Goal: Information Seeking & Learning: Find specific fact

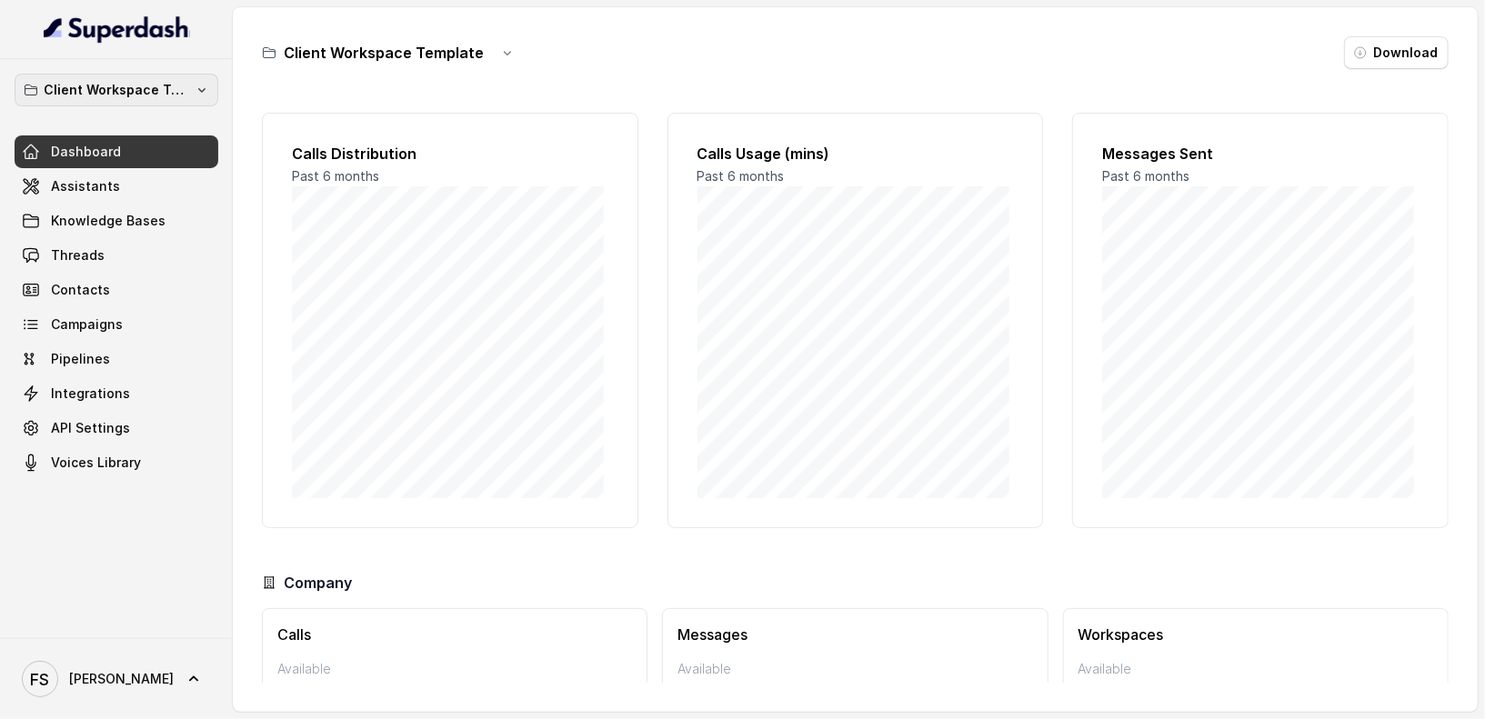
click at [155, 82] on p "Client Workspace Template" at bounding box center [117, 90] width 146 height 22
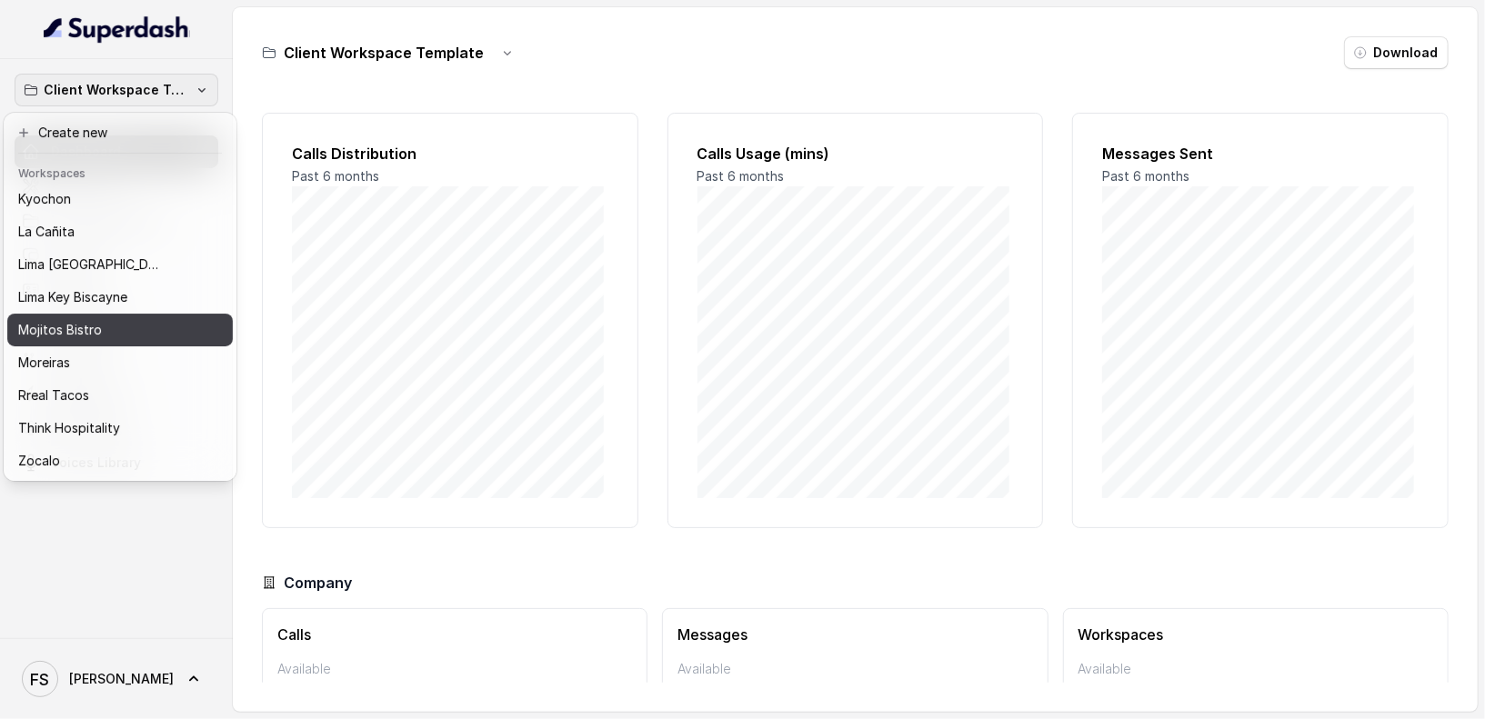
scroll to position [182, 0]
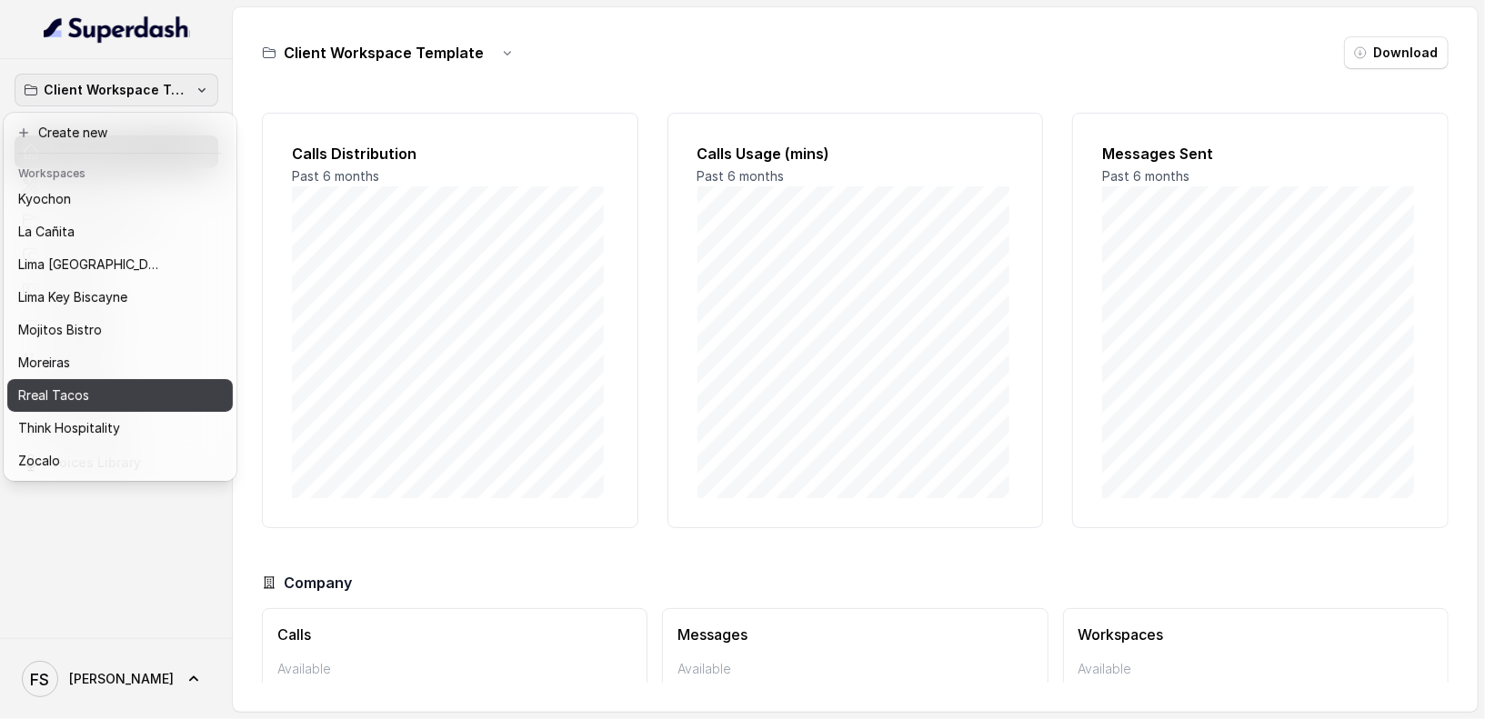
click at [121, 385] on div "Rreal Tacos" at bounding box center [105, 396] width 175 height 22
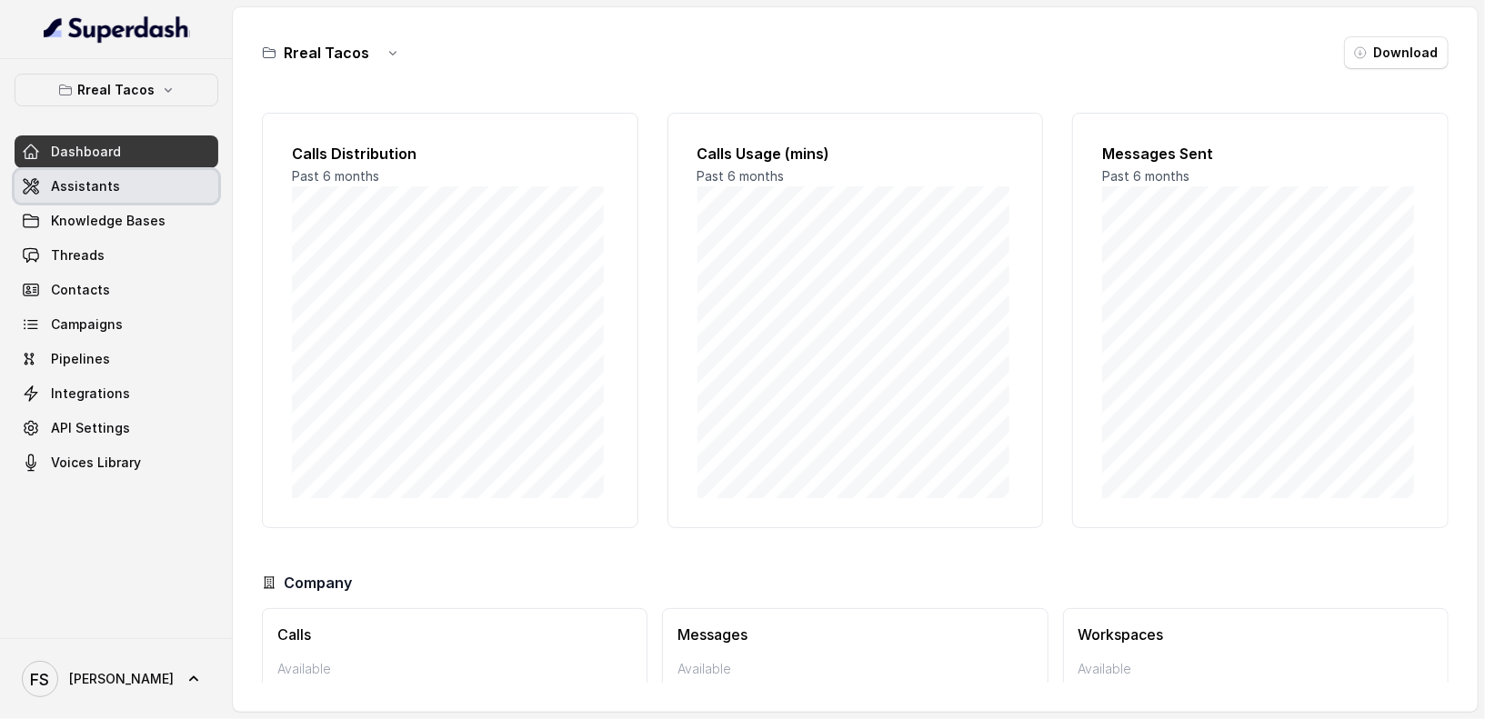
click at [135, 184] on link "Assistants" at bounding box center [117, 186] width 204 height 33
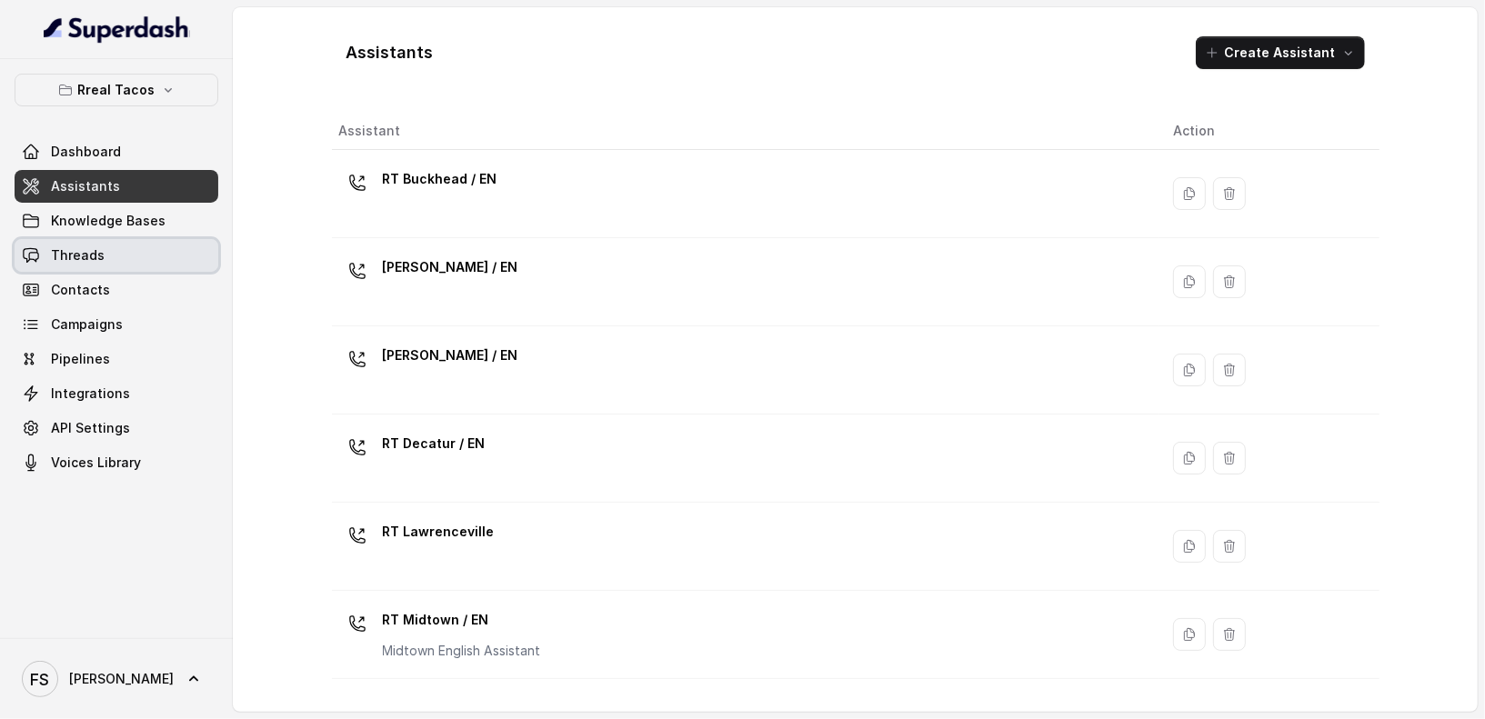
click at [142, 270] on link "Threads" at bounding box center [117, 255] width 204 height 33
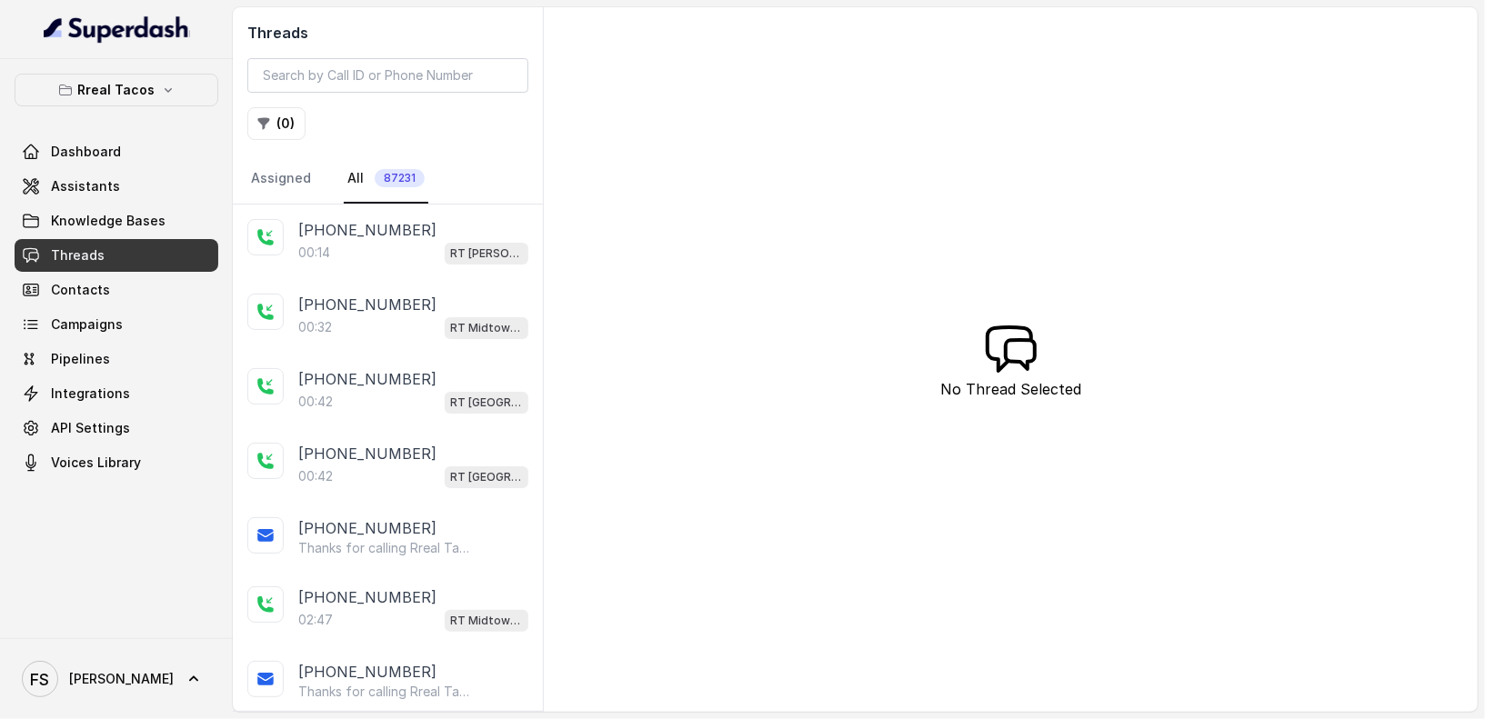
click at [282, 132] on button "( 0 )" at bounding box center [276, 123] width 58 height 33
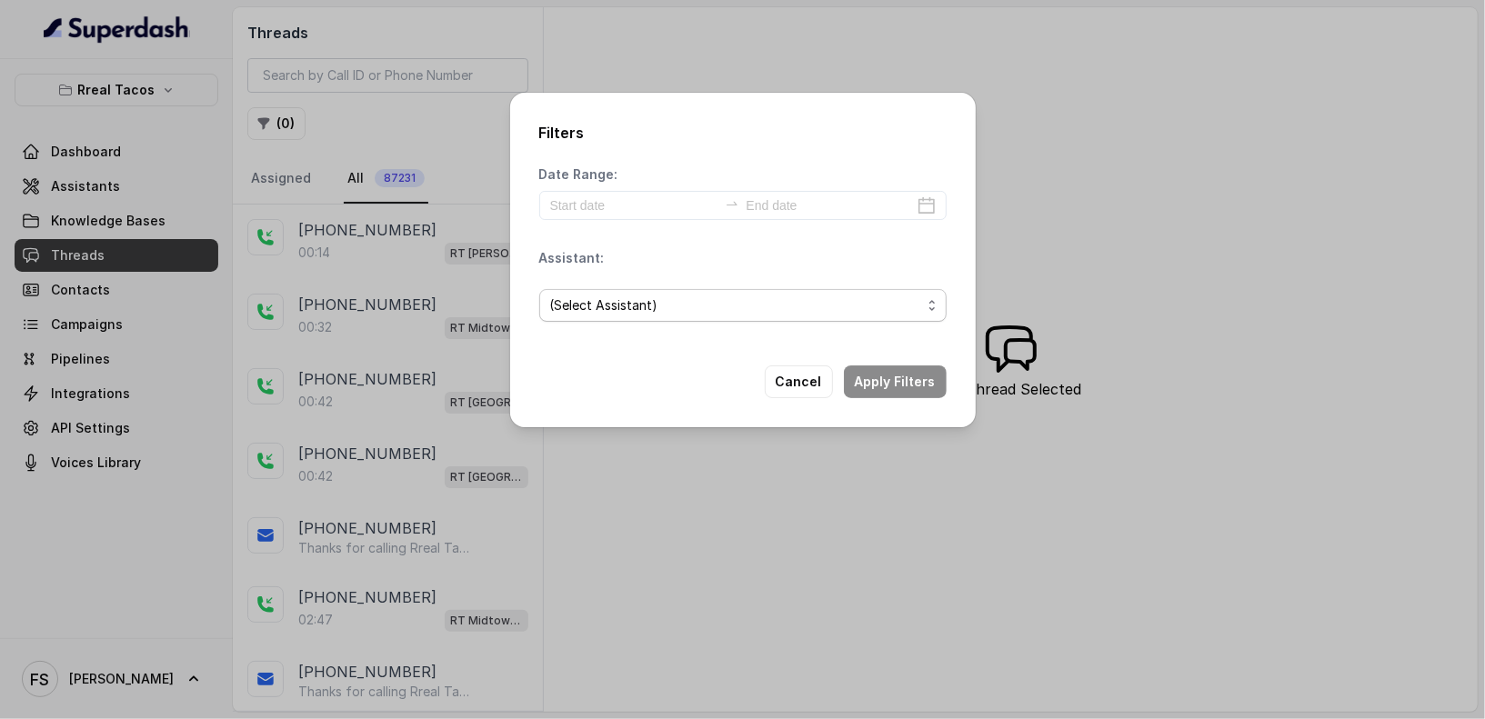
click at [582, 303] on span "(Select Assistant)" at bounding box center [735, 306] width 371 height 22
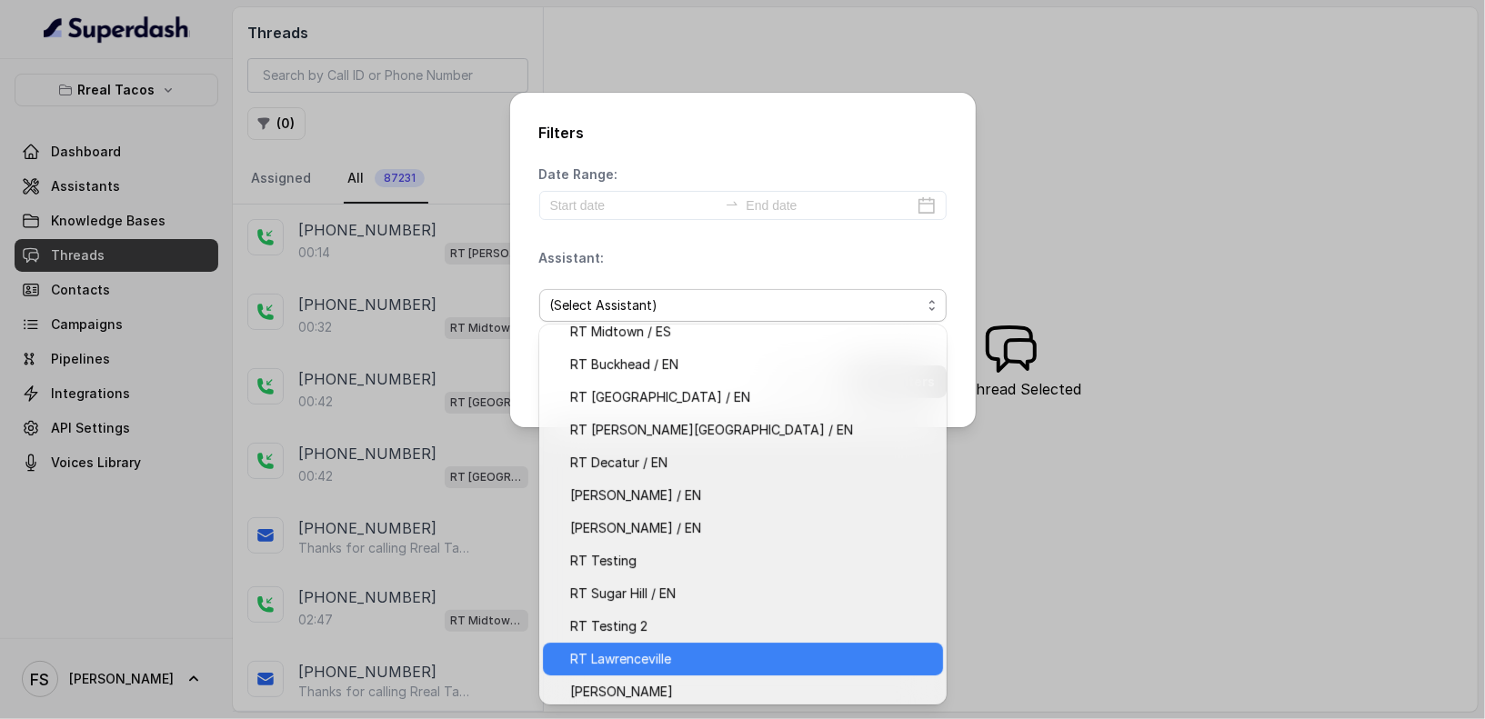
scroll to position [85, 0]
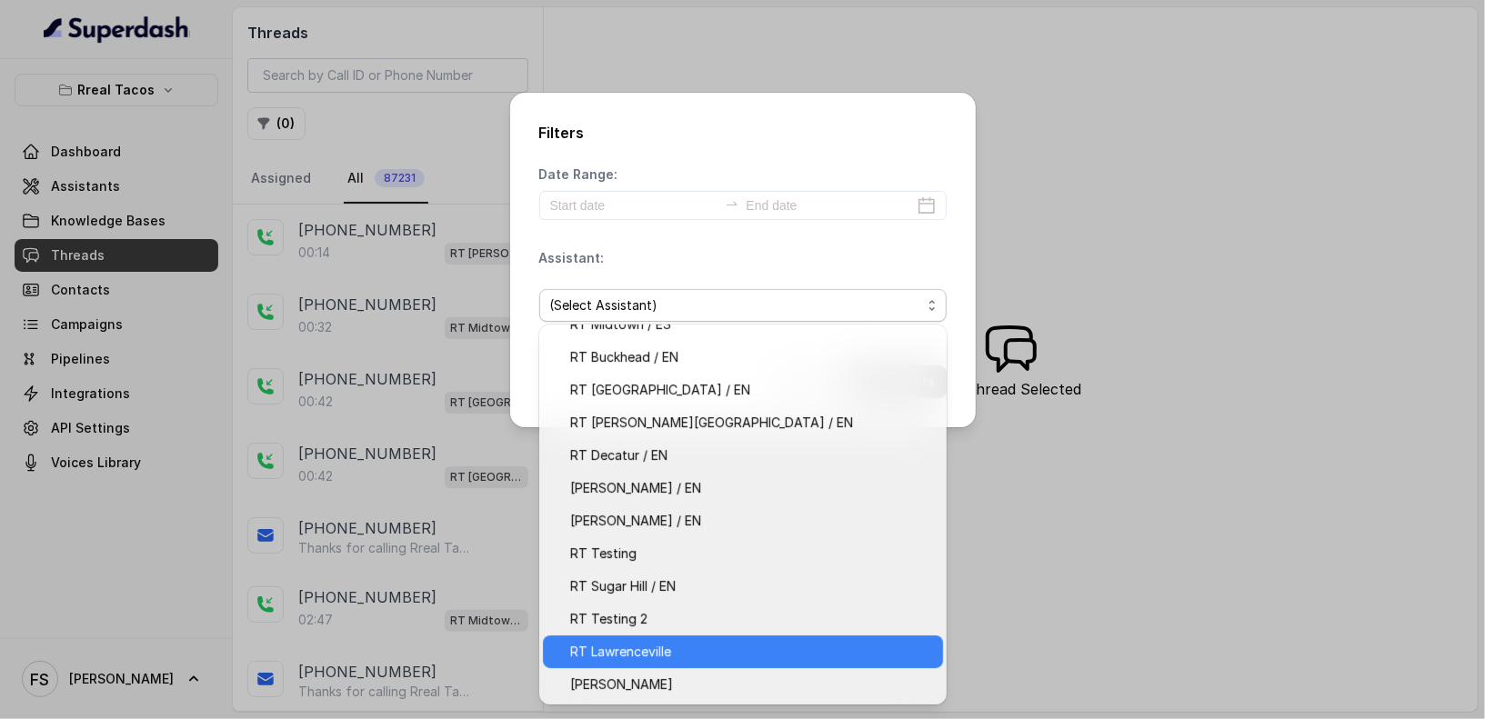
click at [698, 648] on span "RT Lawrenceville" at bounding box center [751, 652] width 362 height 22
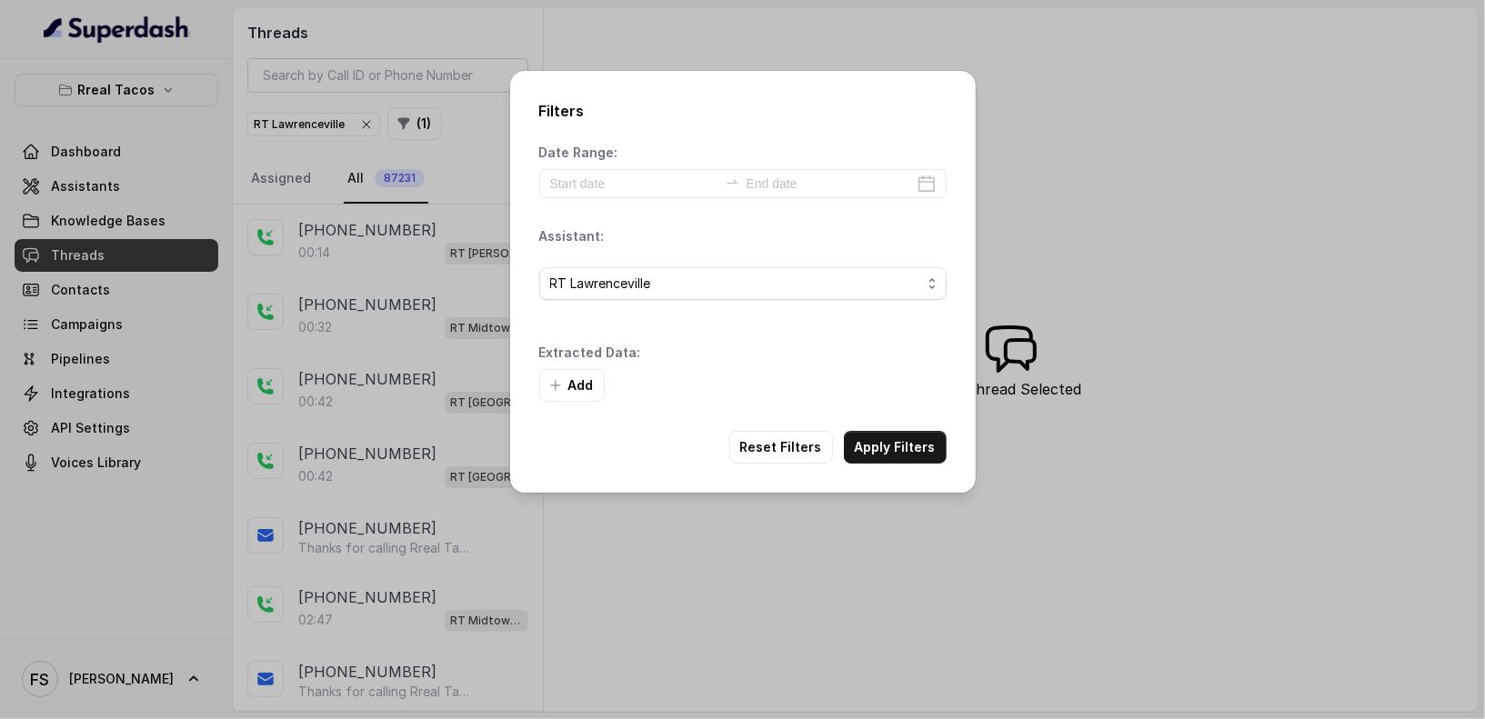
click at [533, 389] on div "Filters Date Range: Assistant: RT Lawrenceville Extracted Data: Add Reset Filte…" at bounding box center [743, 282] width 466 height 422
click at [576, 387] on button "Add" at bounding box center [571, 385] width 65 height 33
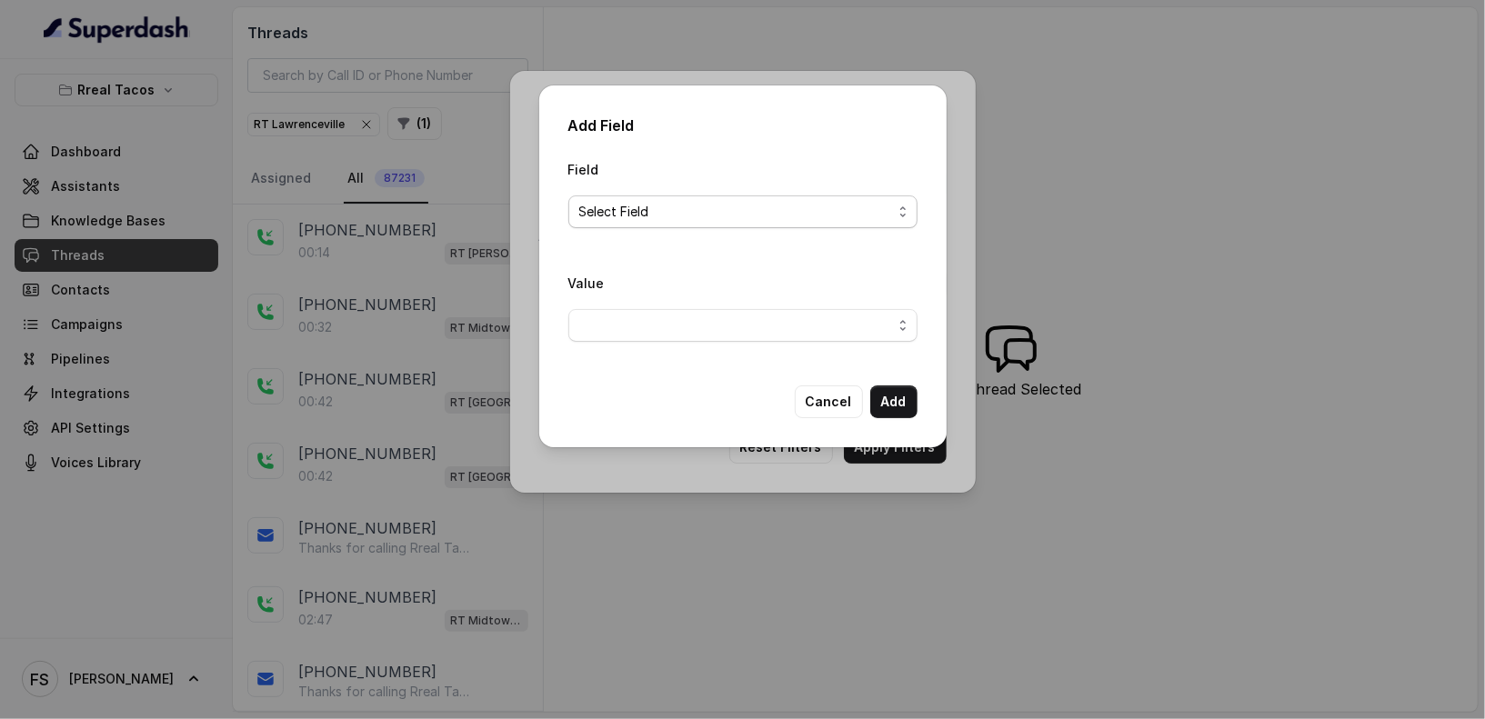
click at [660, 221] on span "Select Field" at bounding box center [735, 212] width 313 height 22
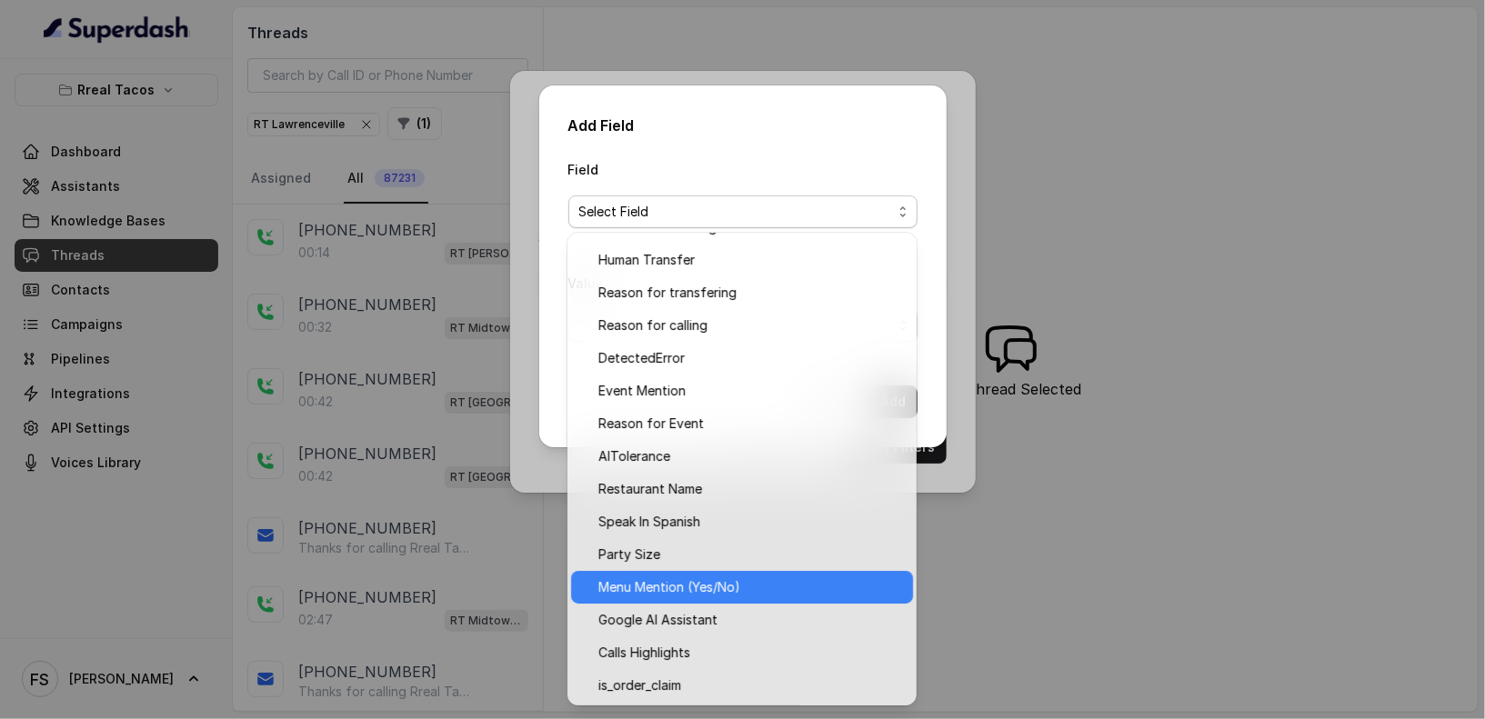
scroll to position [0, 0]
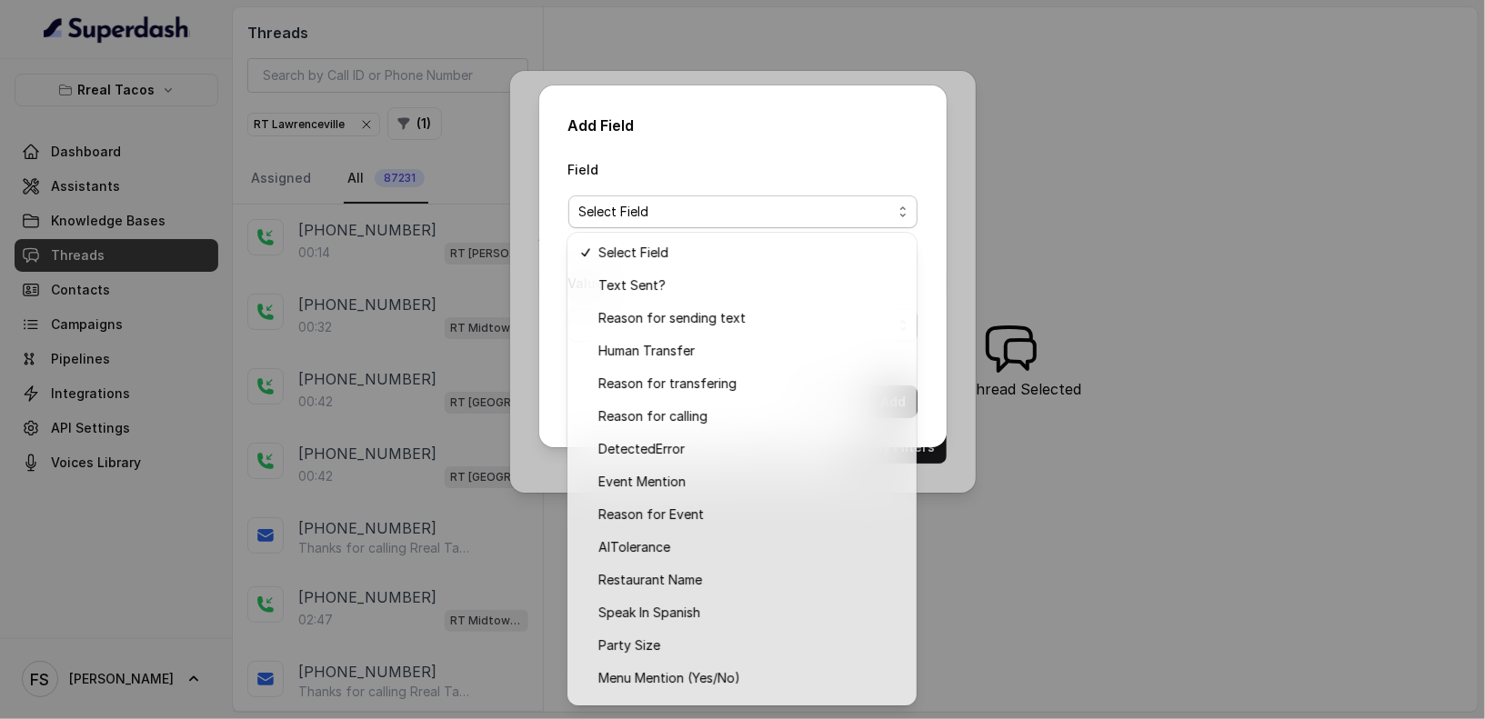
click at [473, 407] on div "Add Field Field Select Field Value Cancel Add" at bounding box center [742, 359] width 1485 height 719
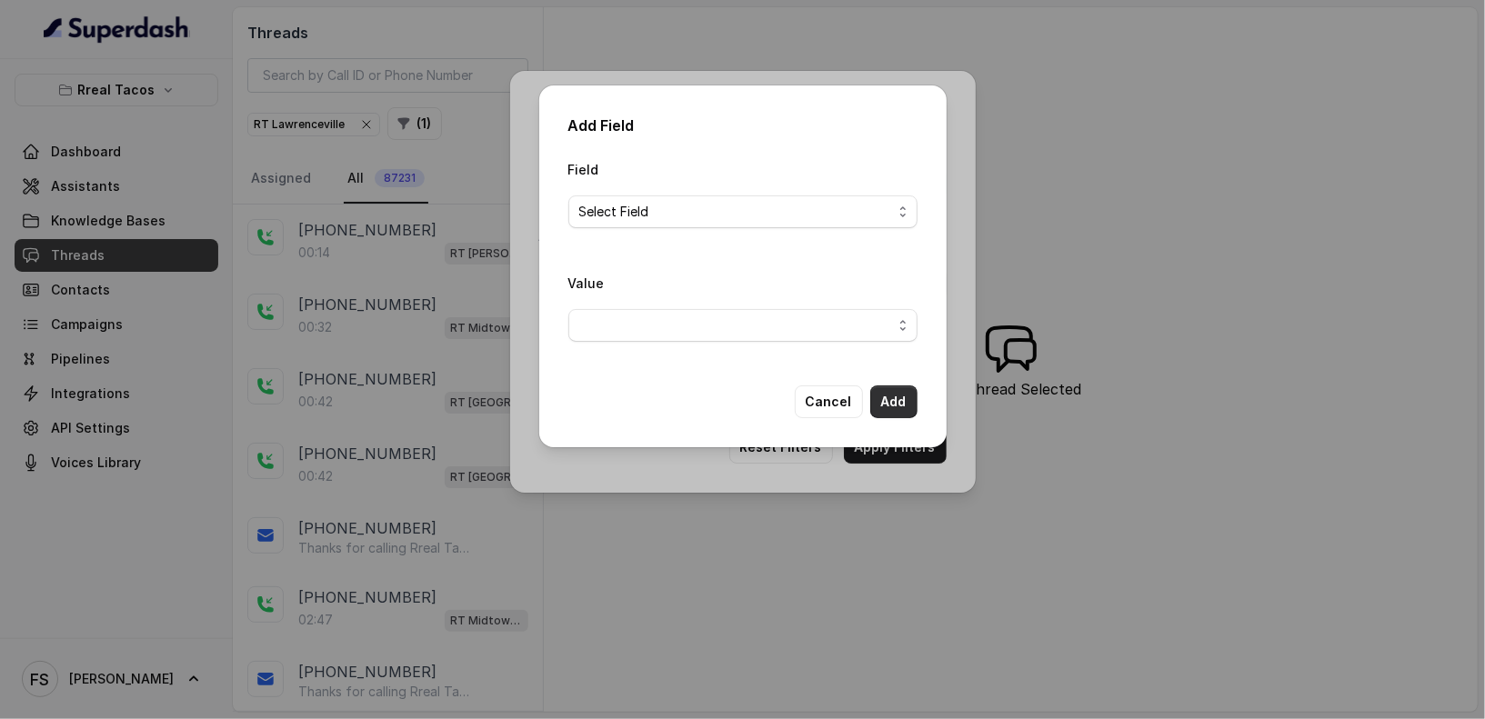
click at [906, 409] on button "Add" at bounding box center [893, 402] width 47 height 33
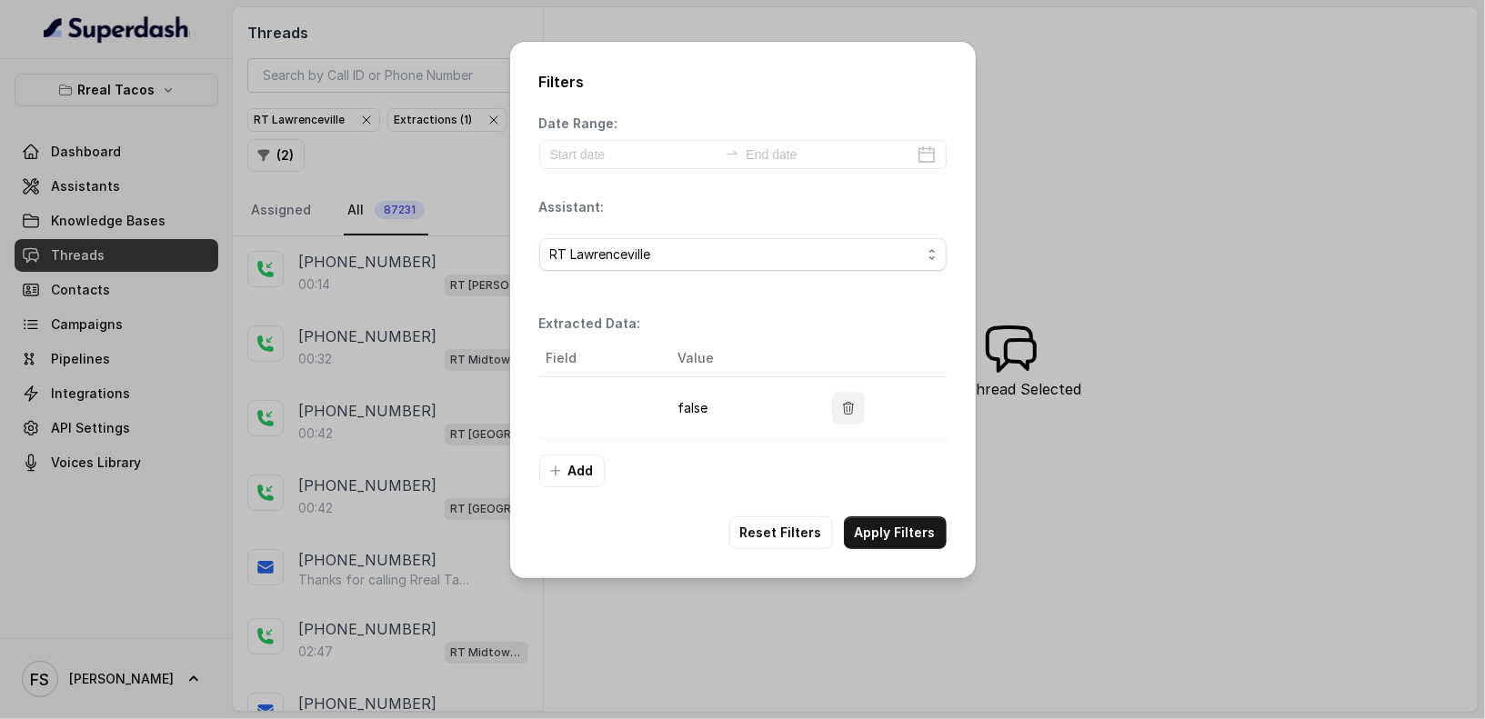
click at [851, 412] on icon "button" at bounding box center [848, 408] width 15 height 15
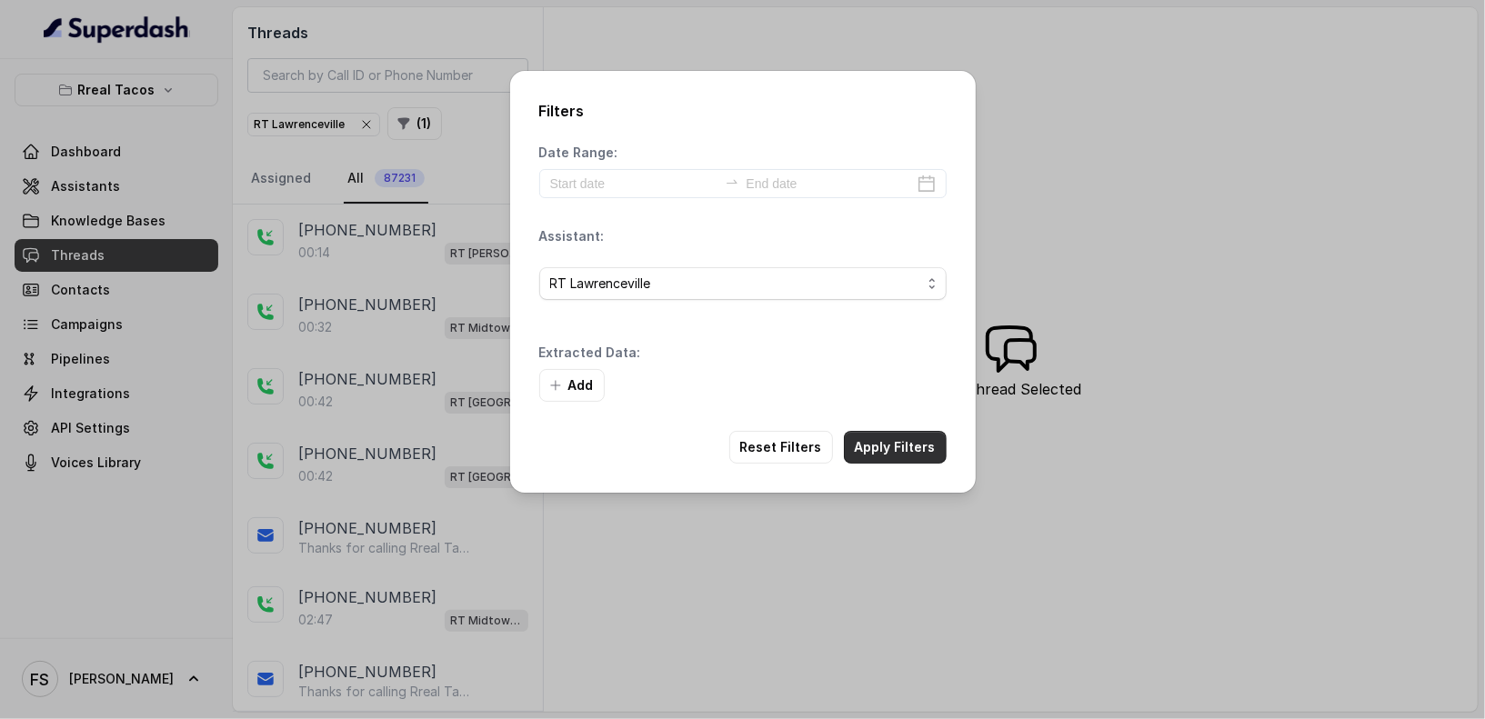
click at [909, 444] on button "Apply Filters" at bounding box center [895, 447] width 103 height 33
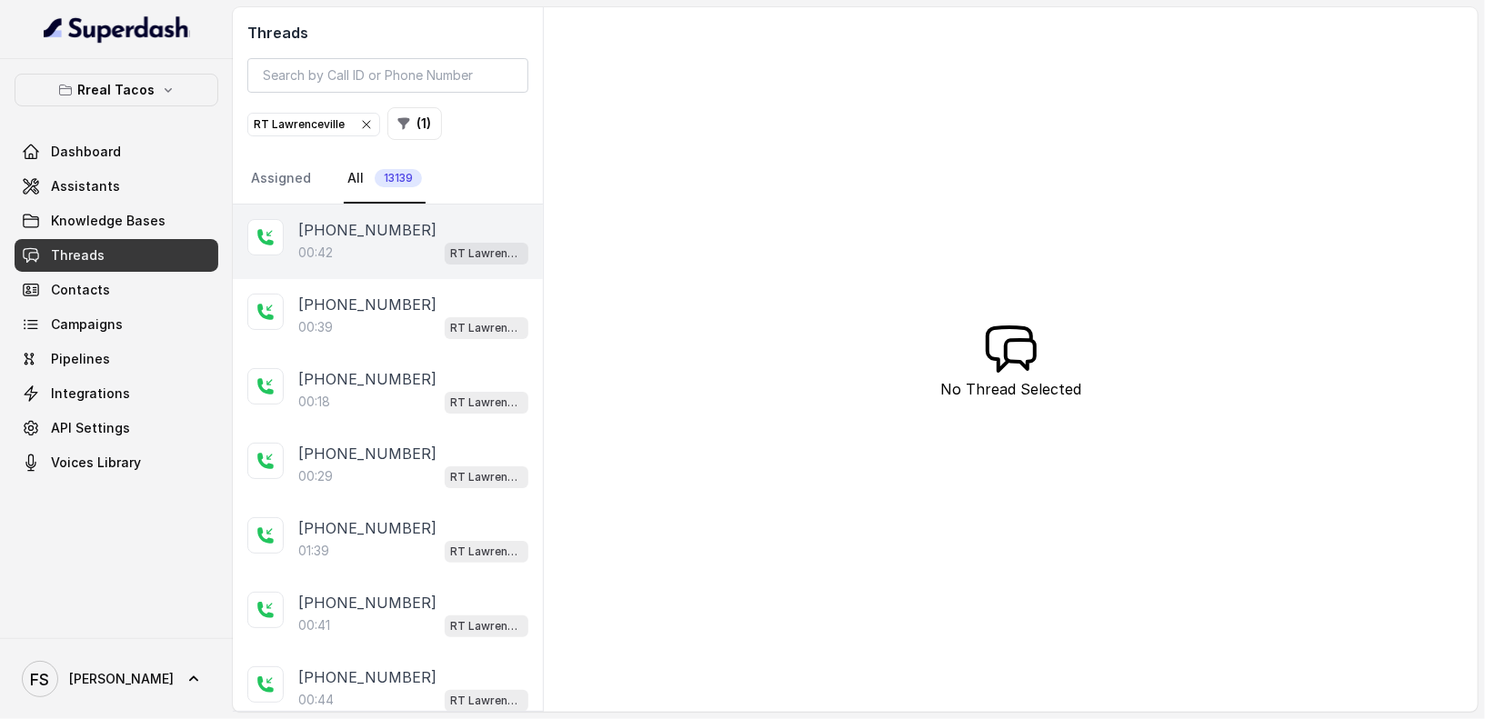
click at [383, 247] on div "00:42 RT Lawrenceville" at bounding box center [413, 253] width 230 height 24
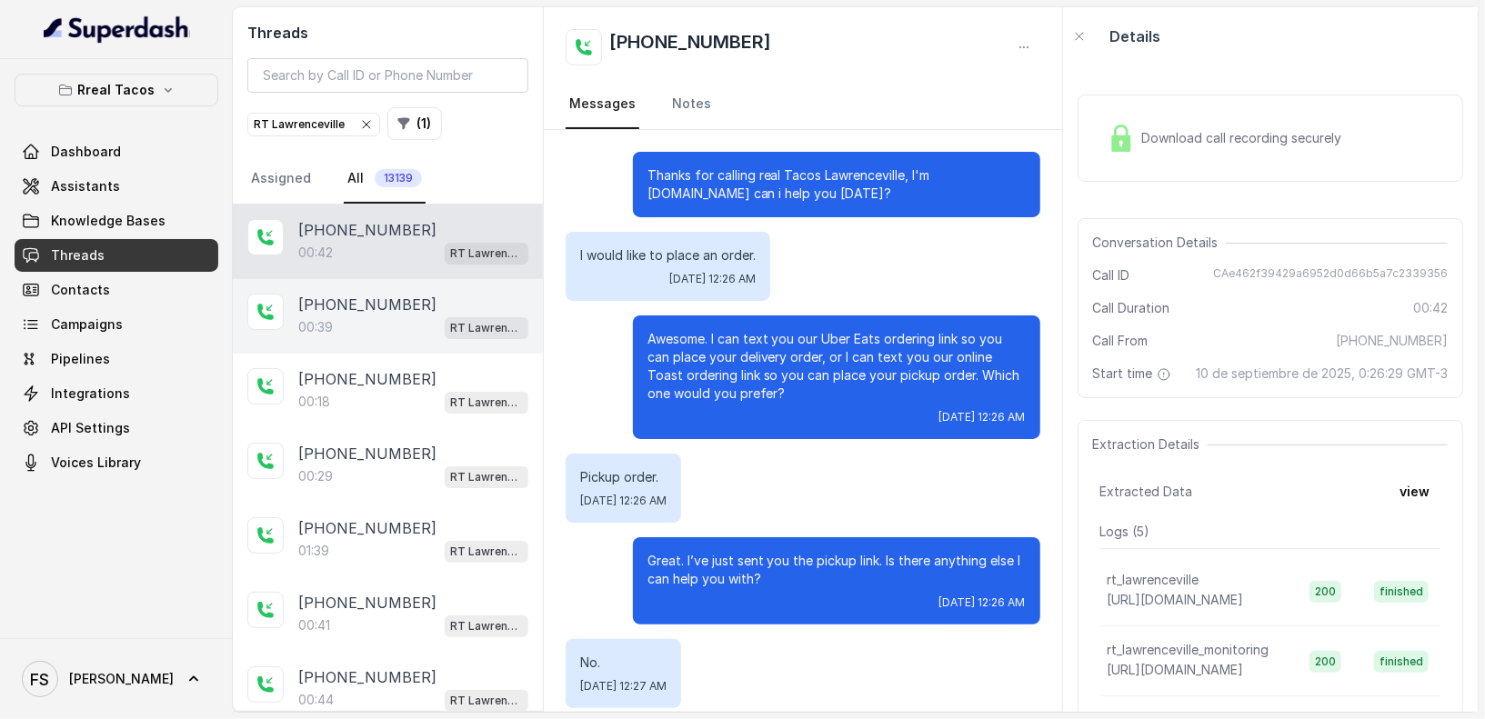
scroll to position [100, 0]
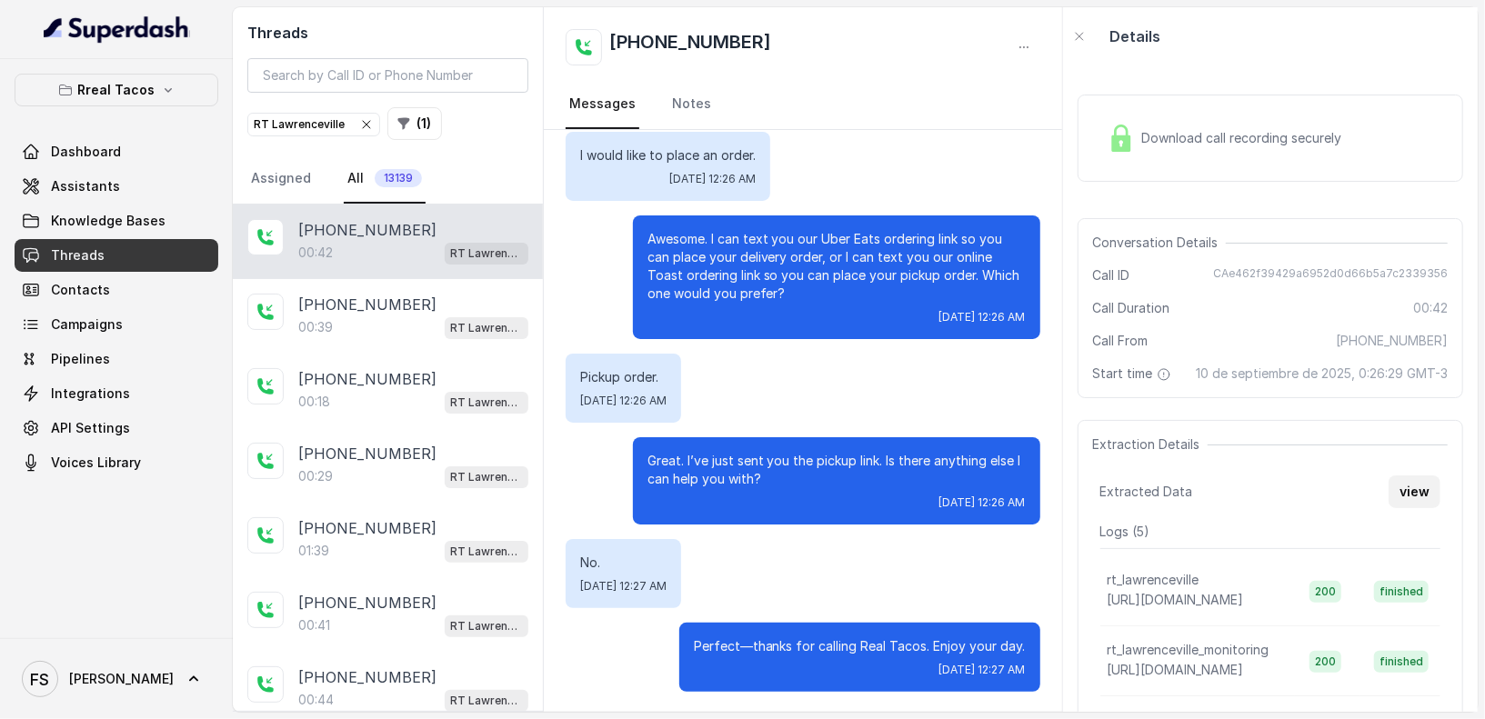
click at [1408, 500] on button "view" at bounding box center [1415, 492] width 52 height 33
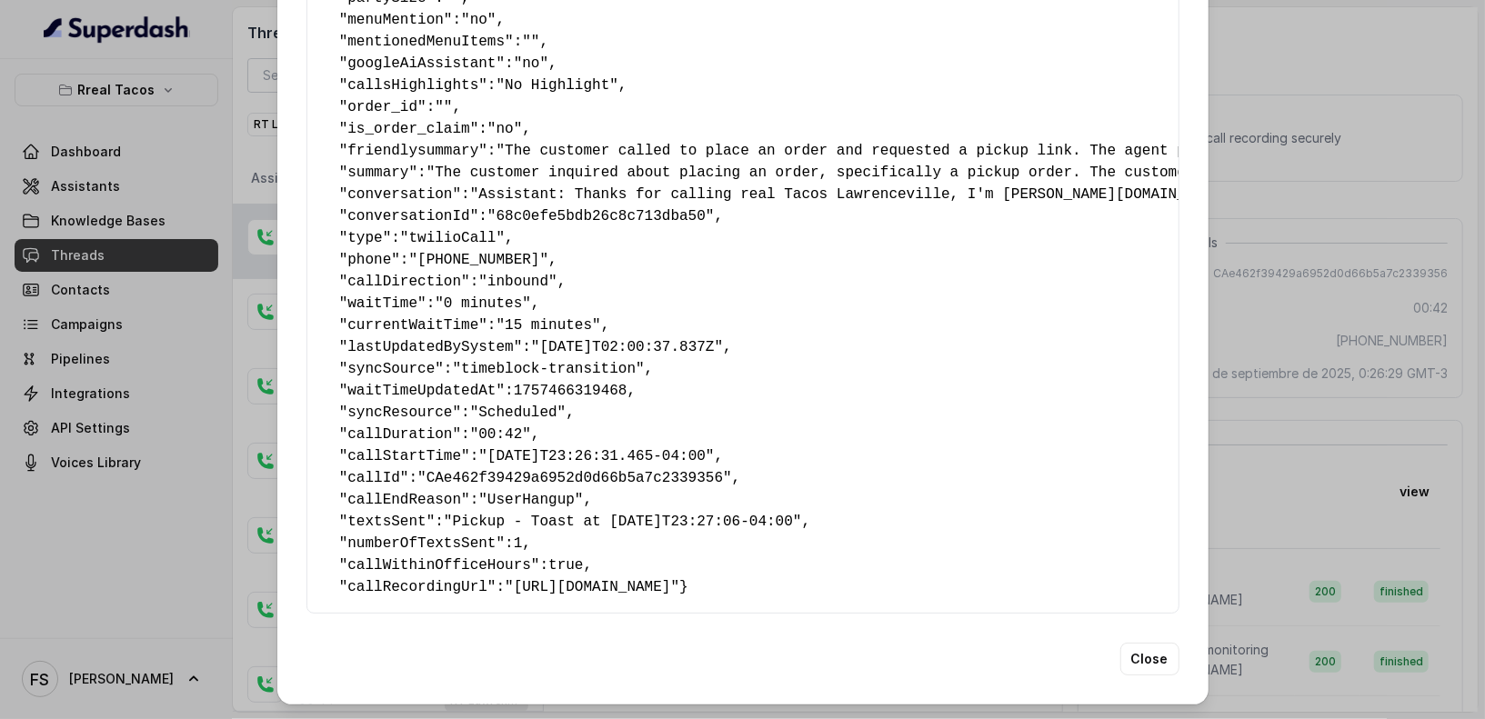
scroll to position [397, 0]
click at [1256, 320] on div "Extracted Data { " textSent? ": "yes" , " reasonForSendingText ": "takeaway lin…" at bounding box center [742, 359] width 1485 height 719
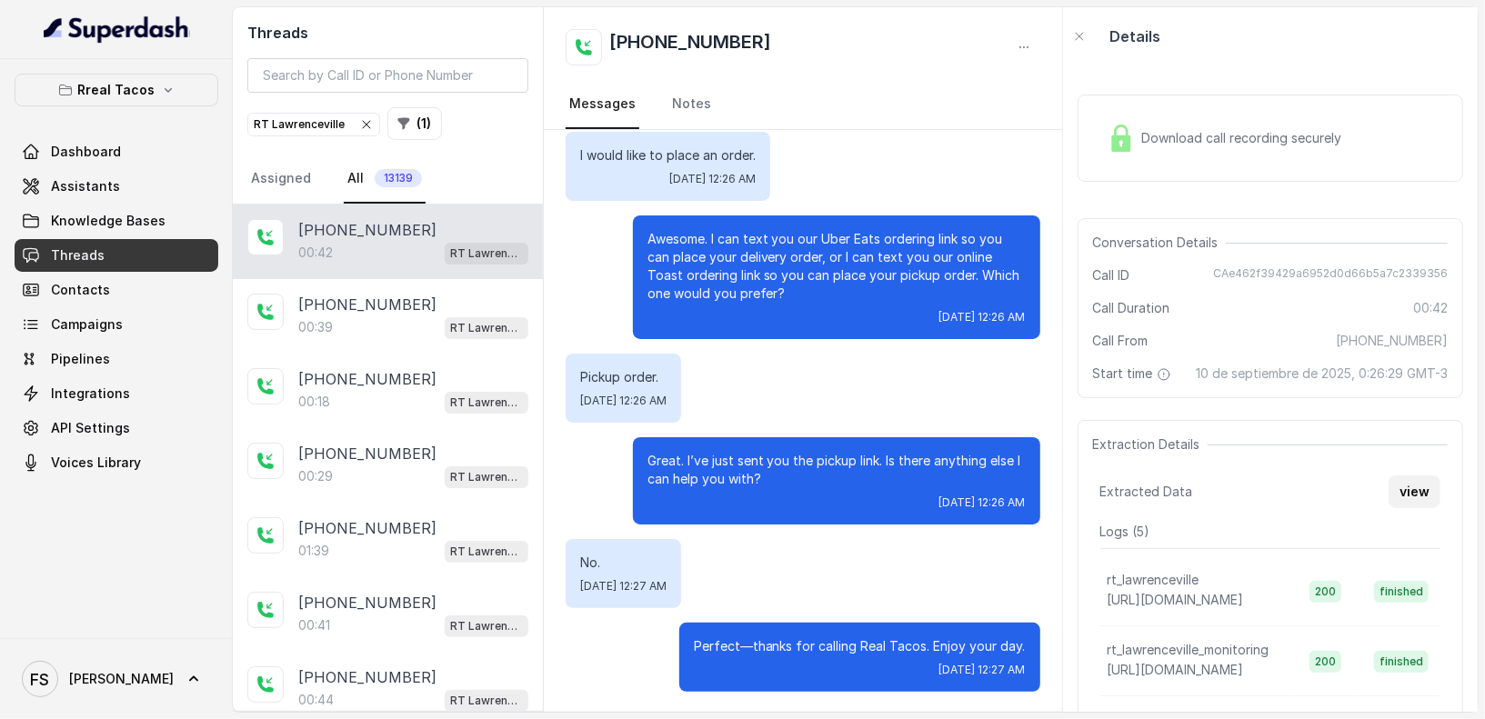
click at [1423, 508] on button "view" at bounding box center [1415, 492] width 52 height 33
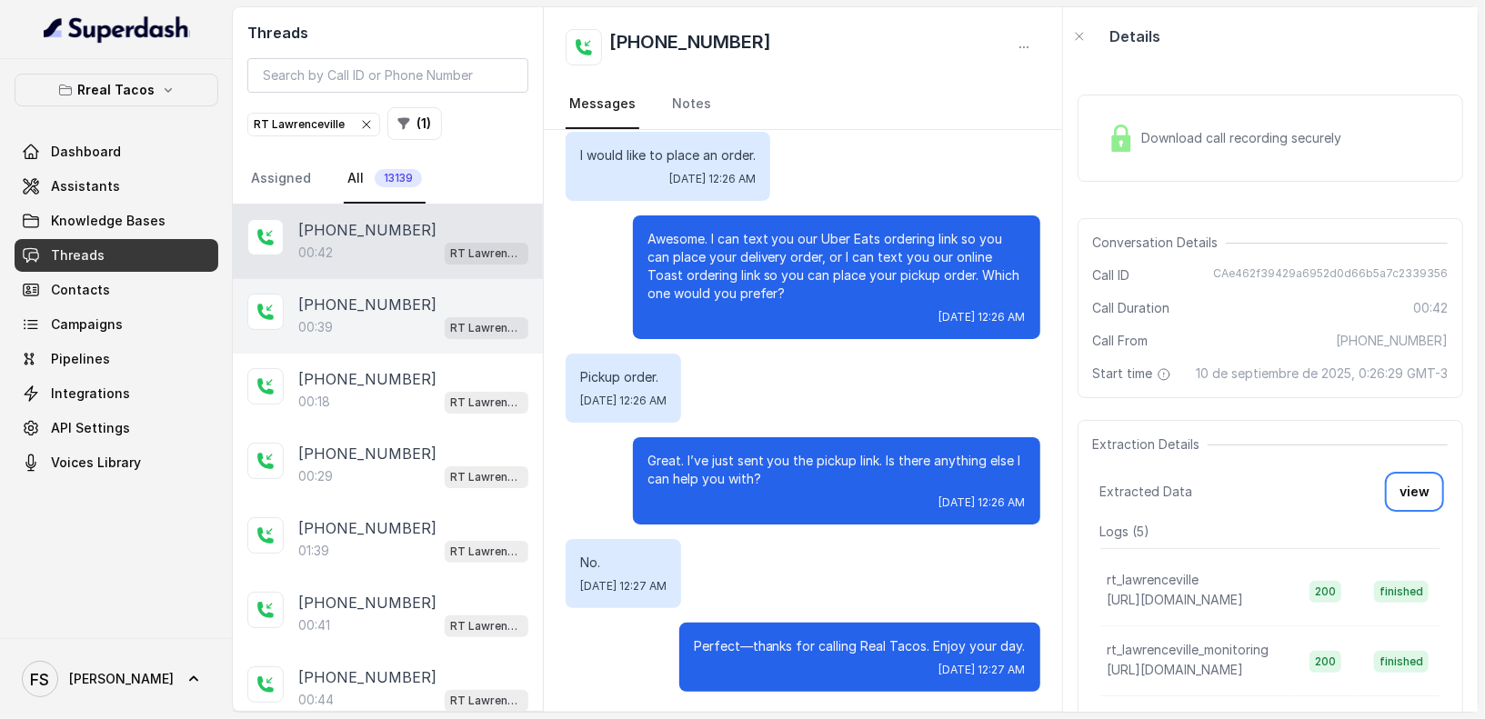
click at [396, 344] on div "[PHONE_NUMBER]:39 RT [GEOGRAPHIC_DATA]" at bounding box center [388, 316] width 310 height 75
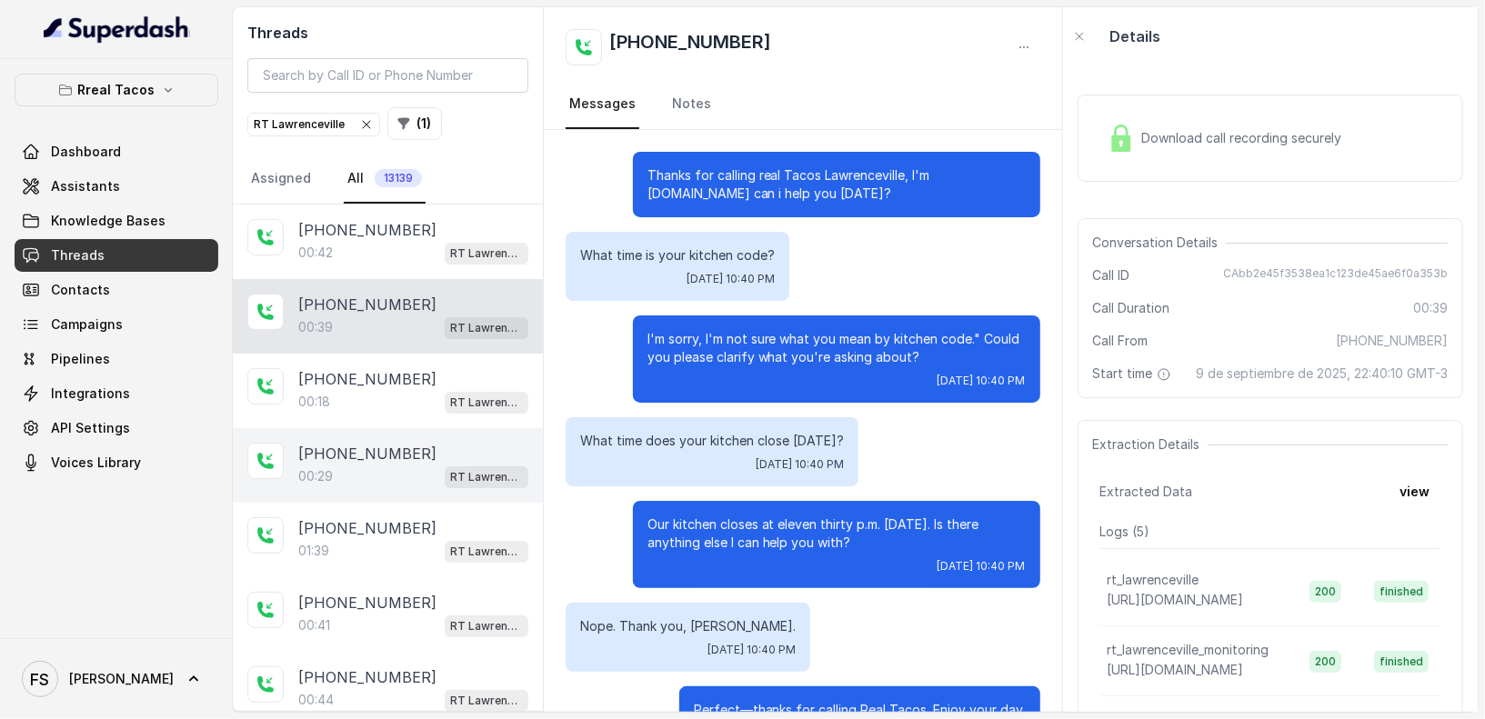
scroll to position [64, 0]
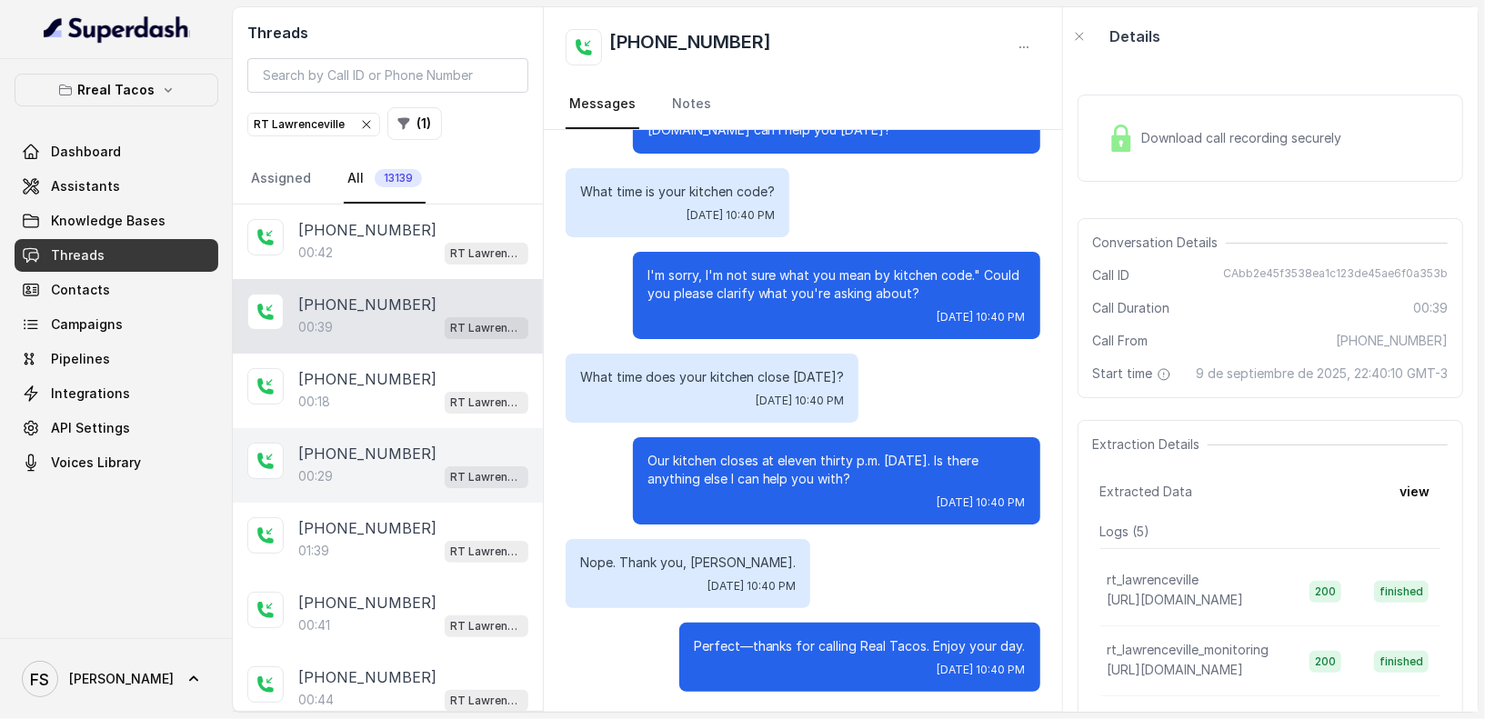
click at [430, 443] on div "[PHONE_NUMBER]" at bounding box center [413, 454] width 230 height 22
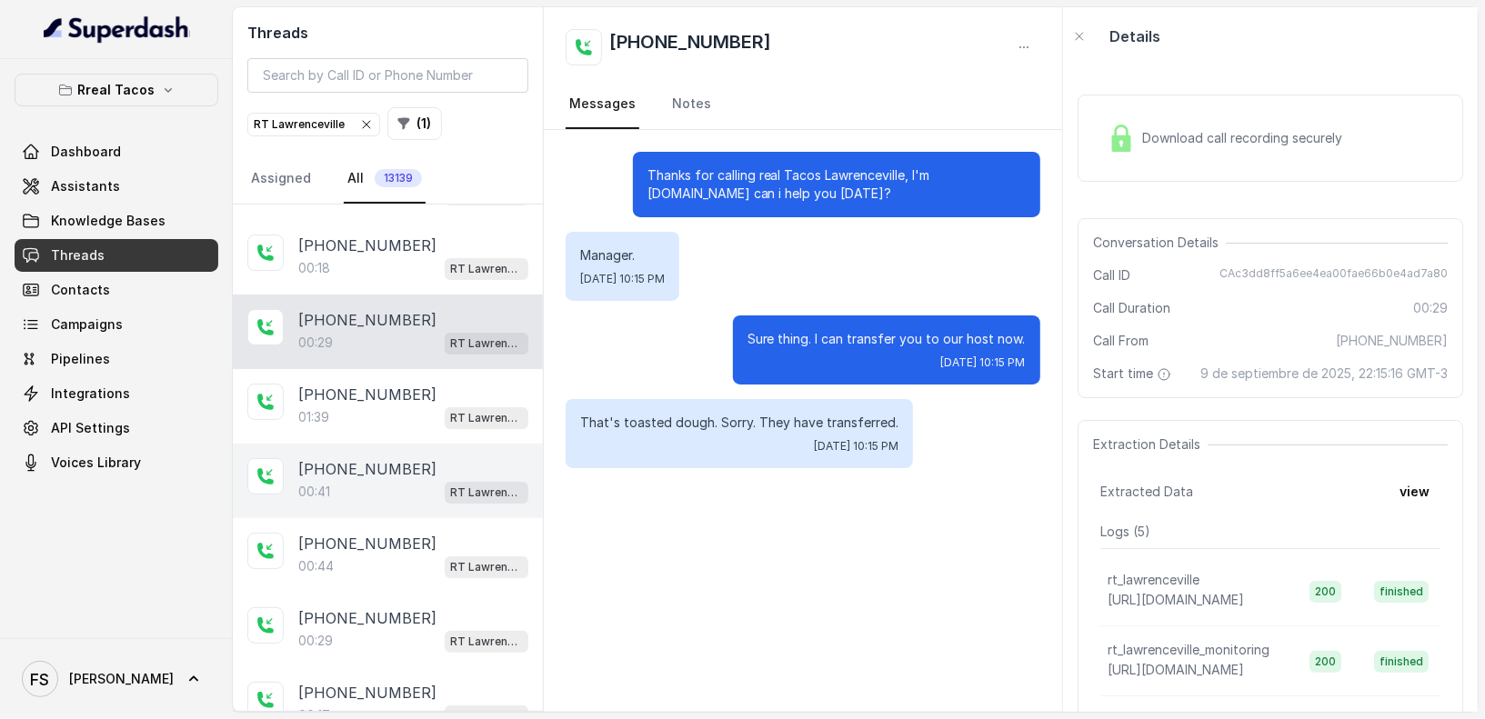
scroll to position [210, 0]
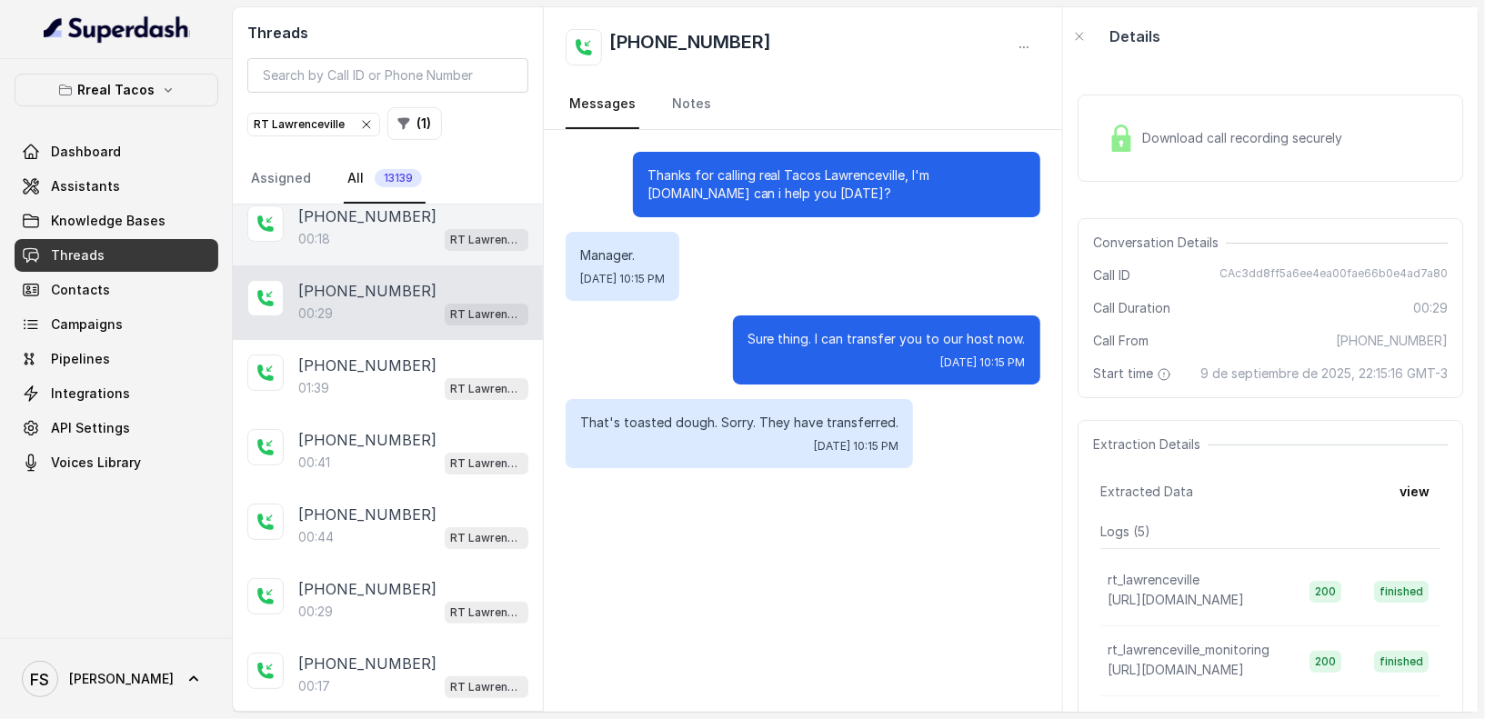
click at [374, 255] on div "[PHONE_NUMBER]:18 RT [GEOGRAPHIC_DATA]" at bounding box center [388, 228] width 310 height 75
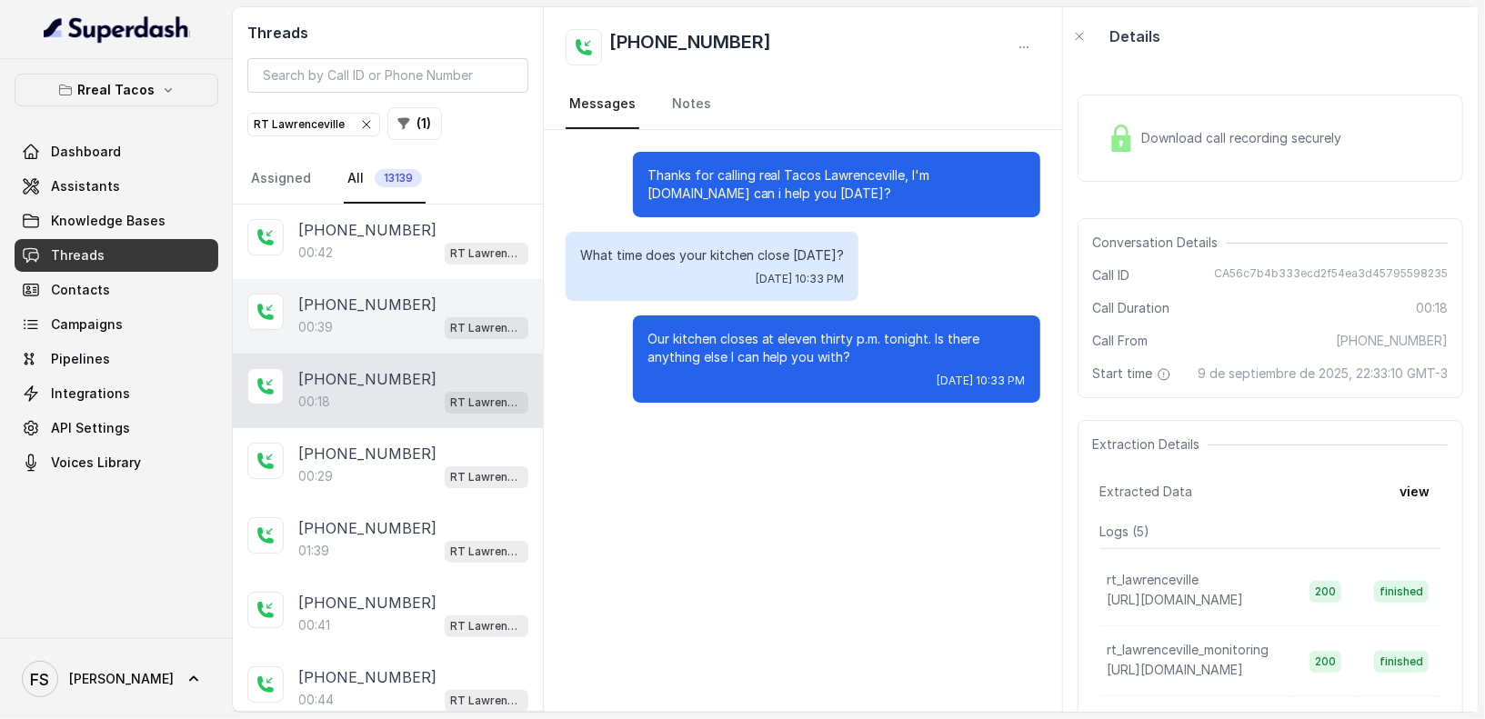
click at [374, 337] on div "[PHONE_NUMBER]:39 RT [GEOGRAPHIC_DATA]" at bounding box center [388, 316] width 310 height 75
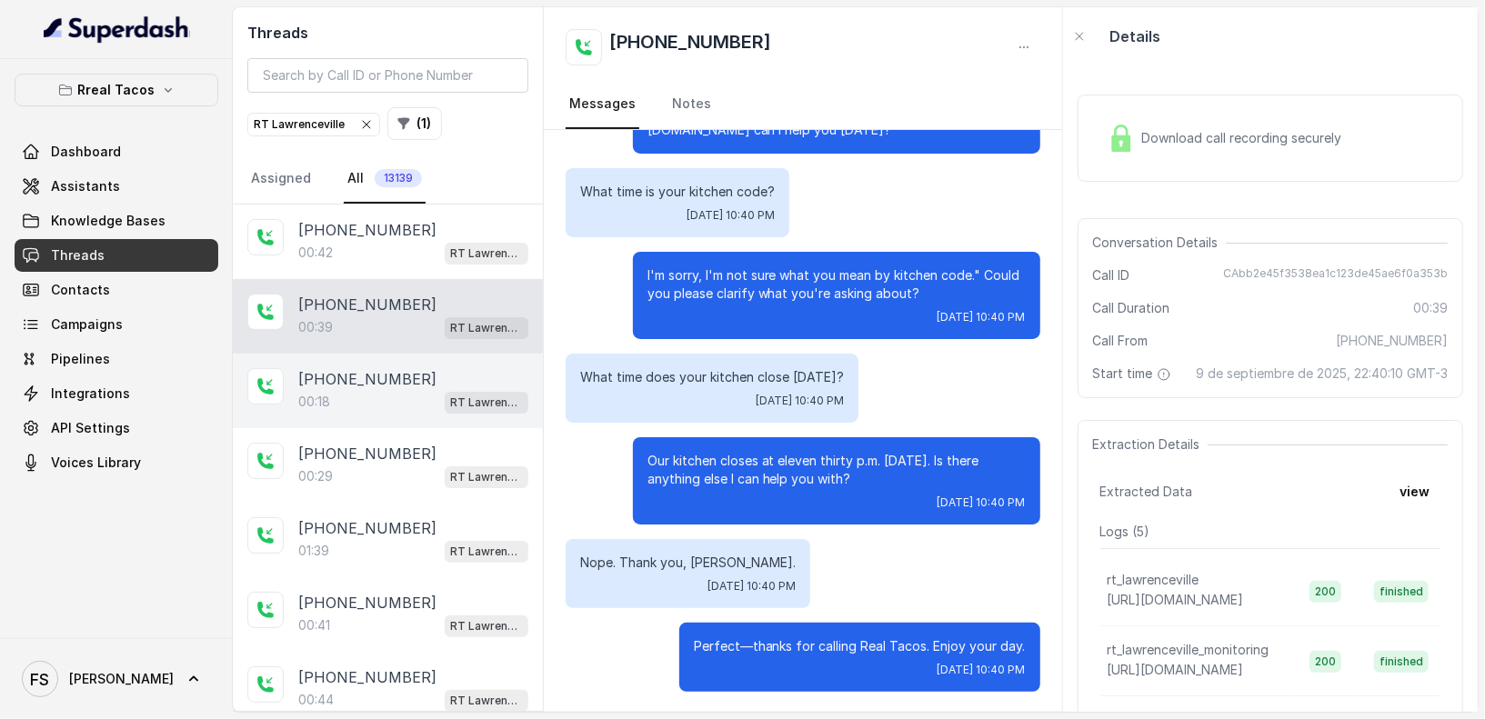
scroll to position [215, 0]
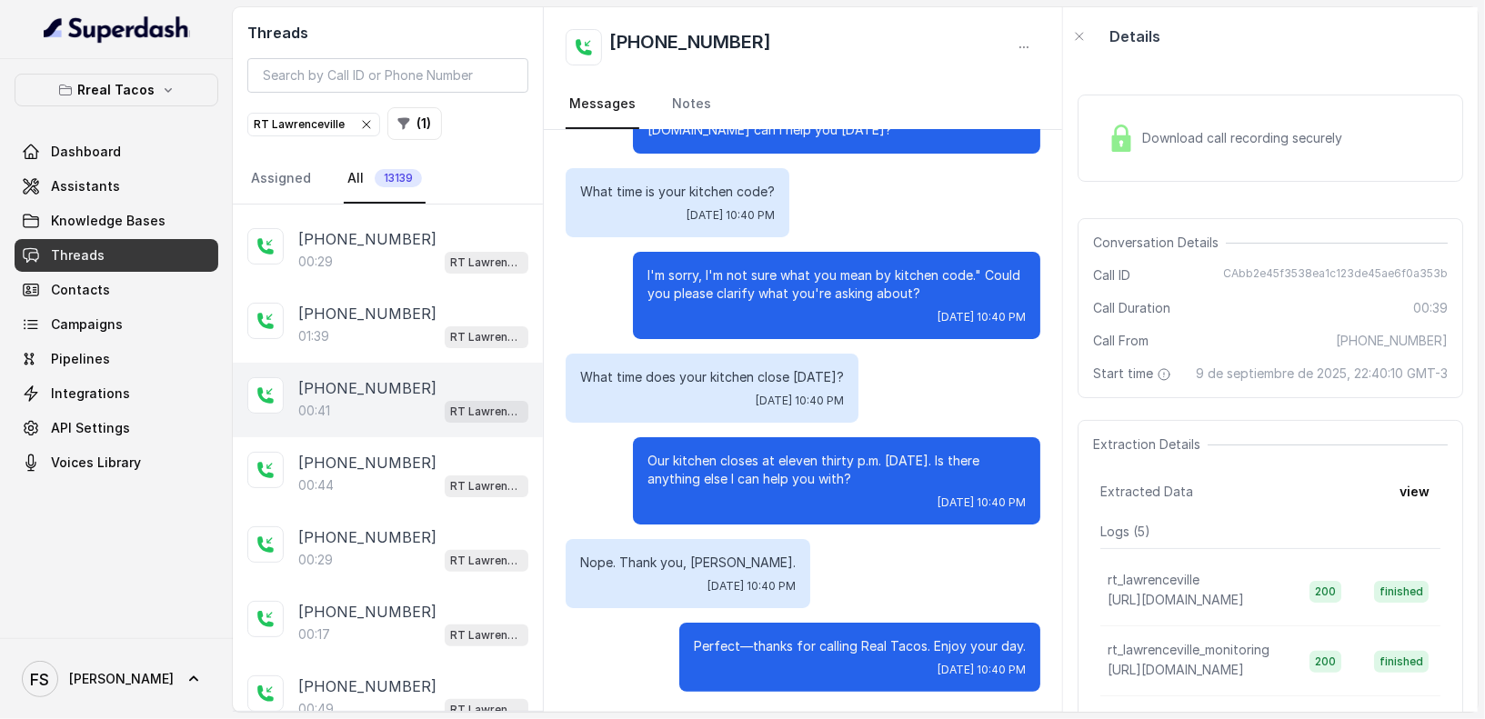
click at [432, 382] on div "[PHONE_NUMBER]" at bounding box center [413, 388] width 230 height 22
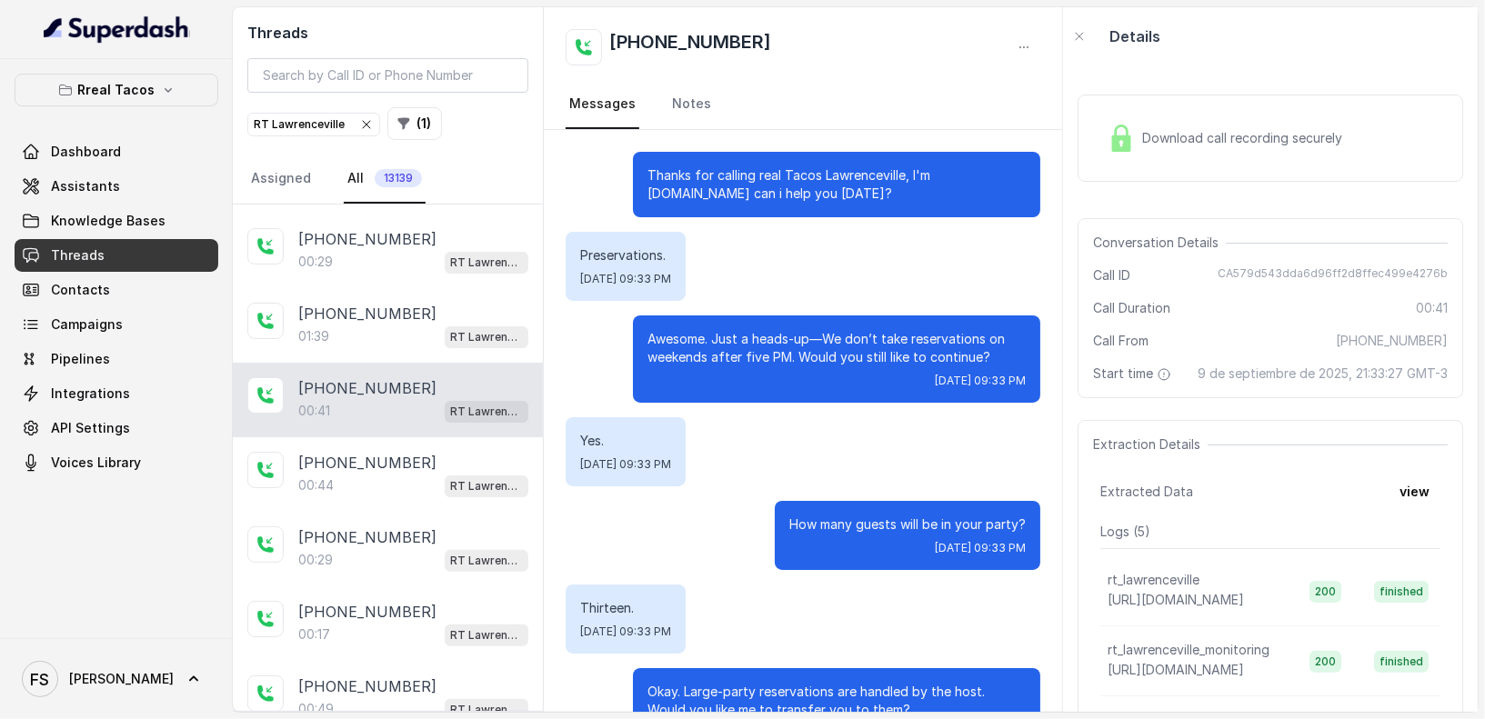
scroll to position [232, 0]
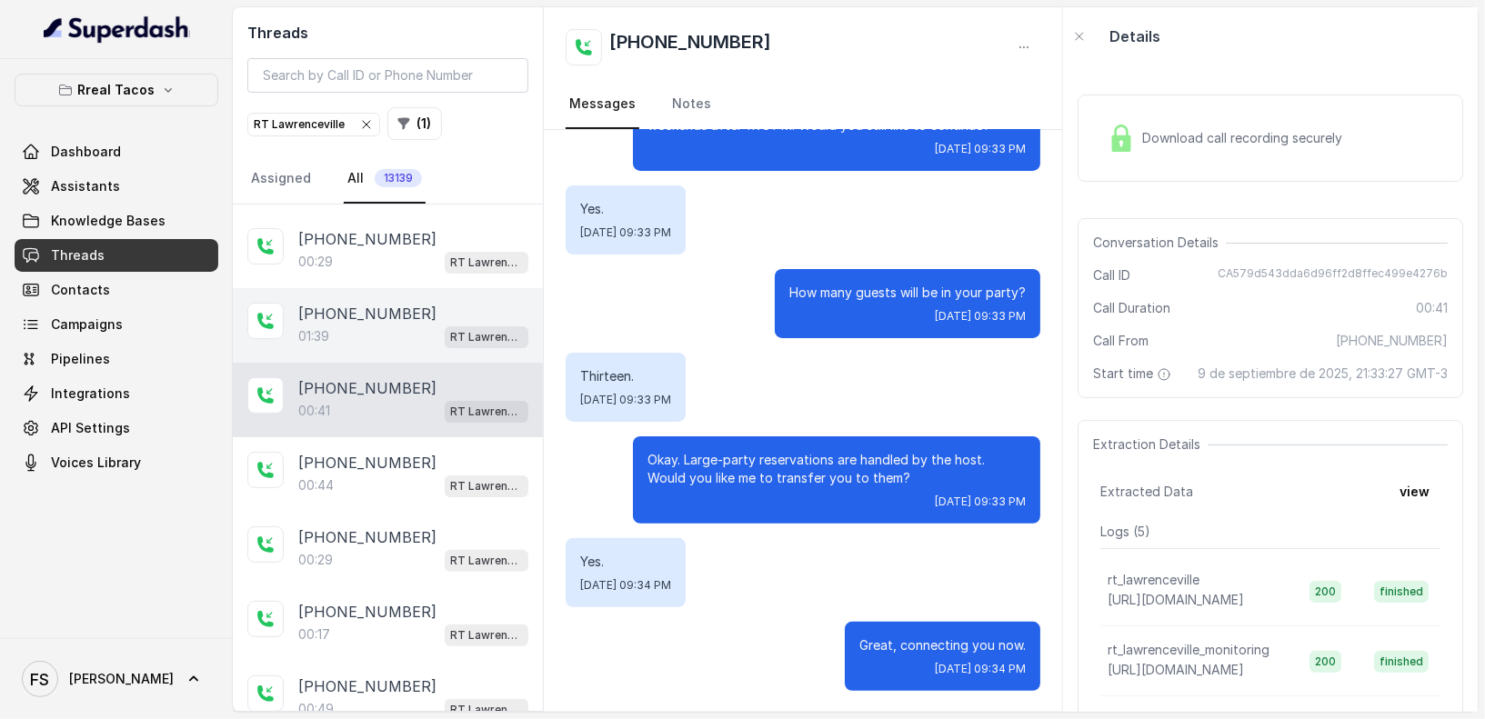
click at [428, 338] on div "01:39 RT Lawrenceville" at bounding box center [413, 337] width 230 height 24
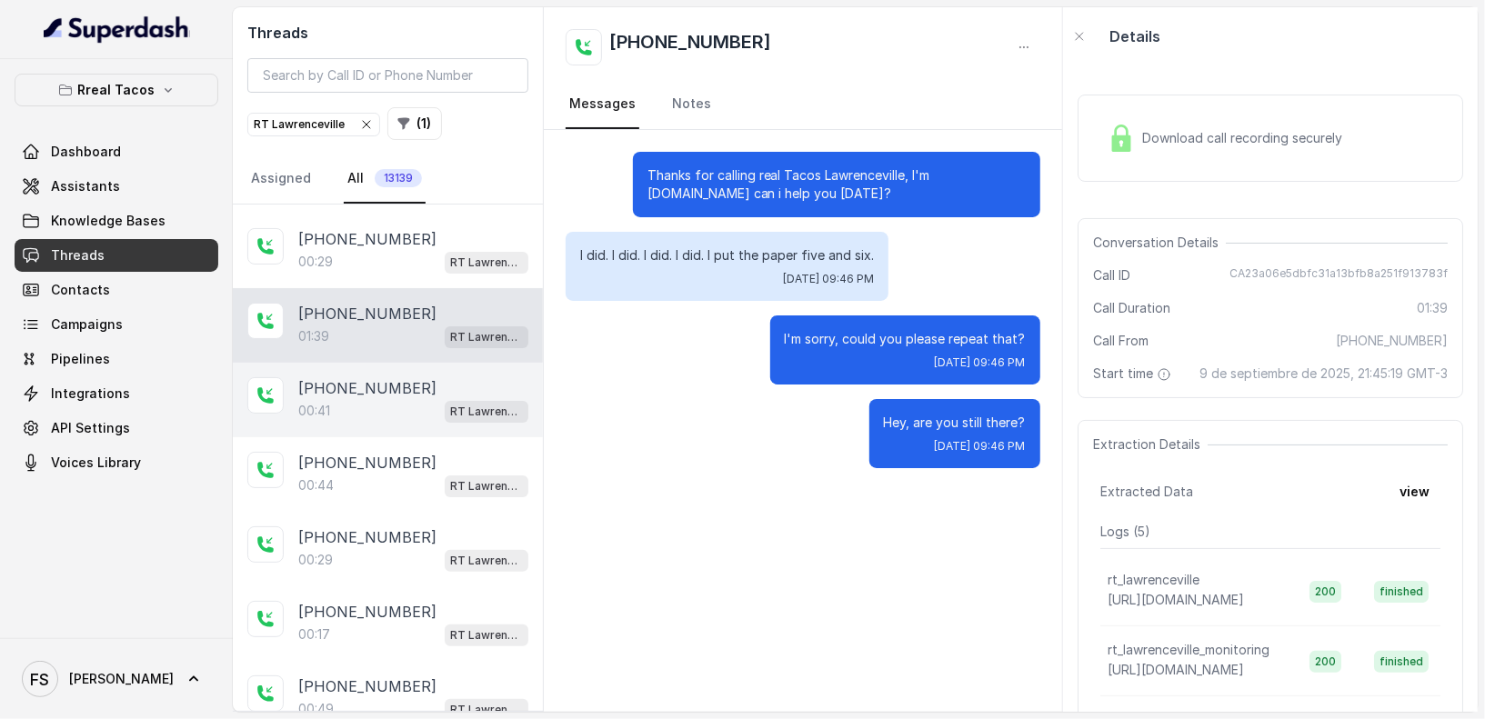
scroll to position [218, 0]
click at [376, 417] on div "[PHONE_NUMBER]:41 [GEOGRAPHIC_DATA]" at bounding box center [388, 396] width 310 height 75
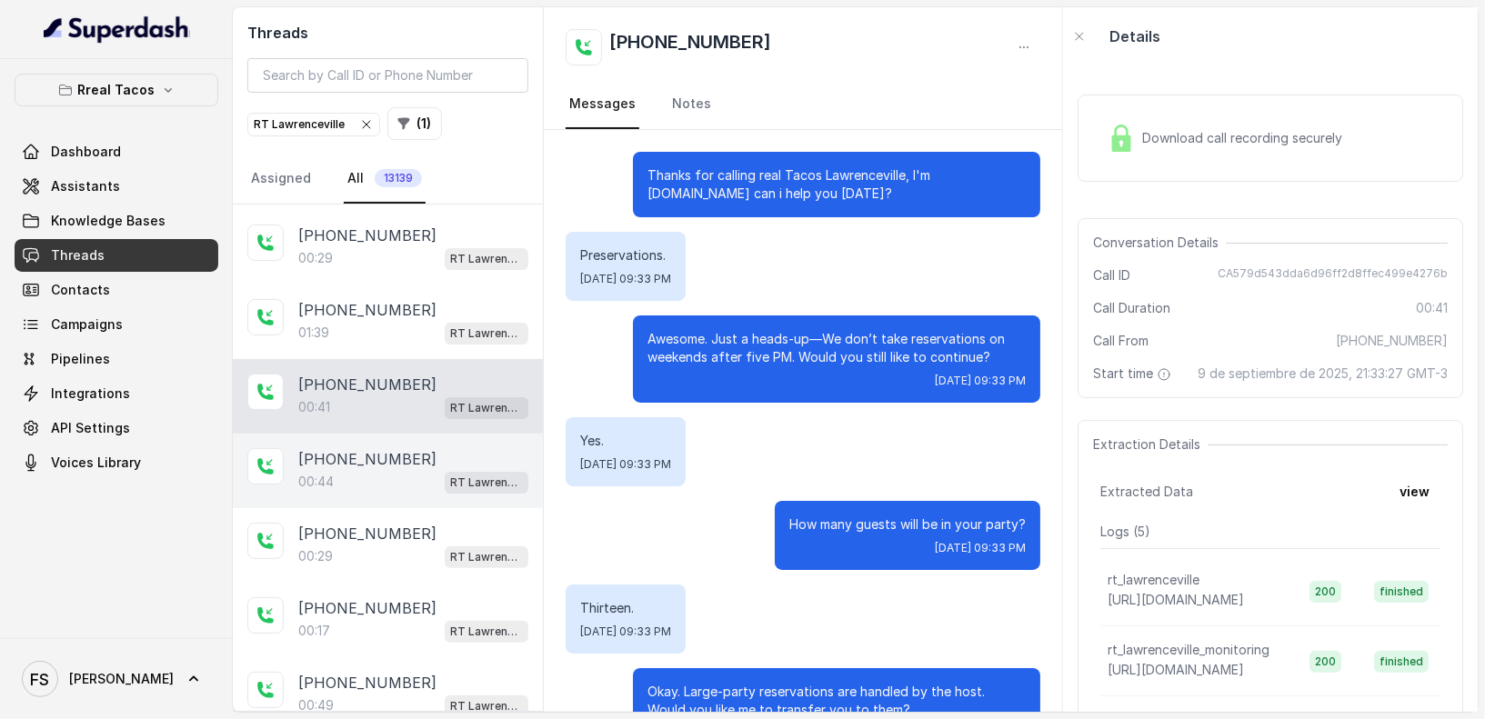
scroll to position [232, 0]
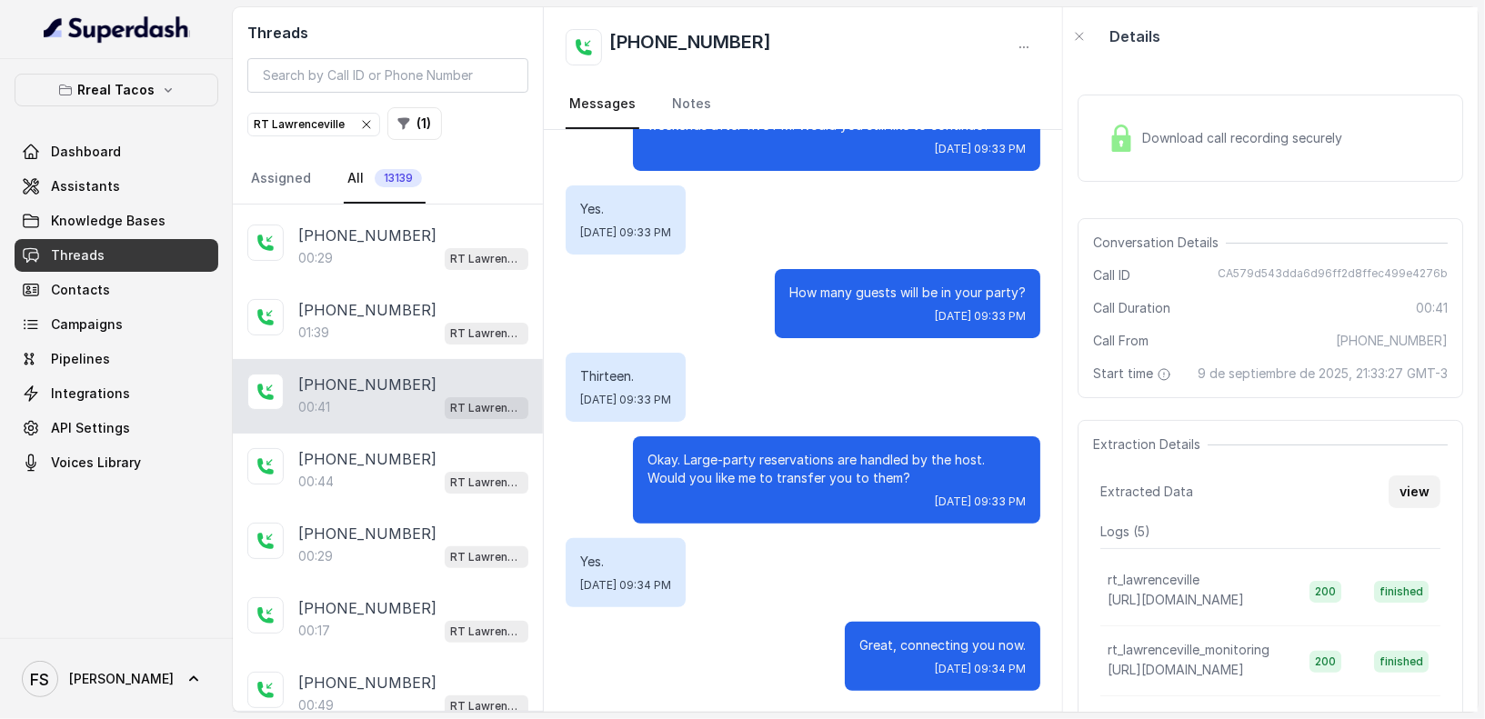
click at [1405, 503] on button "view" at bounding box center [1415, 492] width 52 height 33
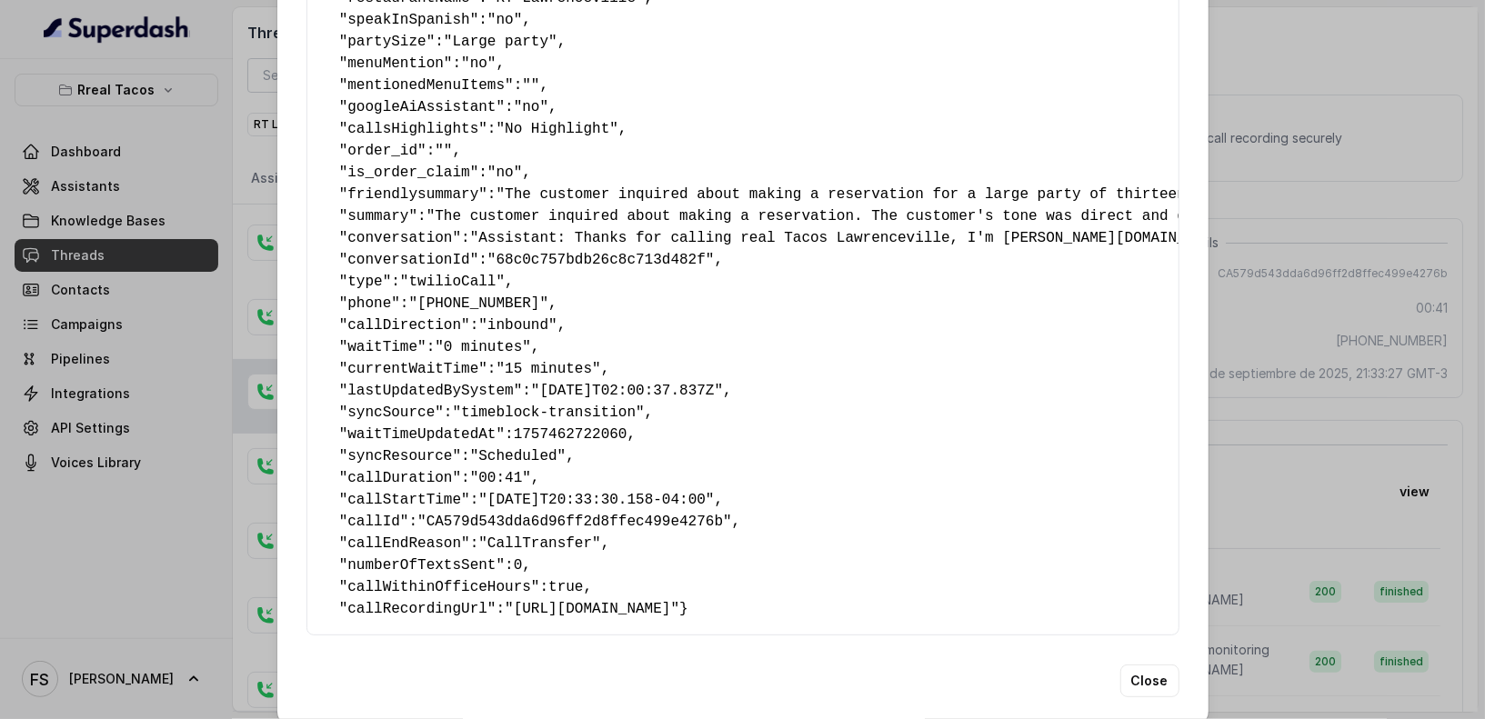
scroll to position [376, 0]
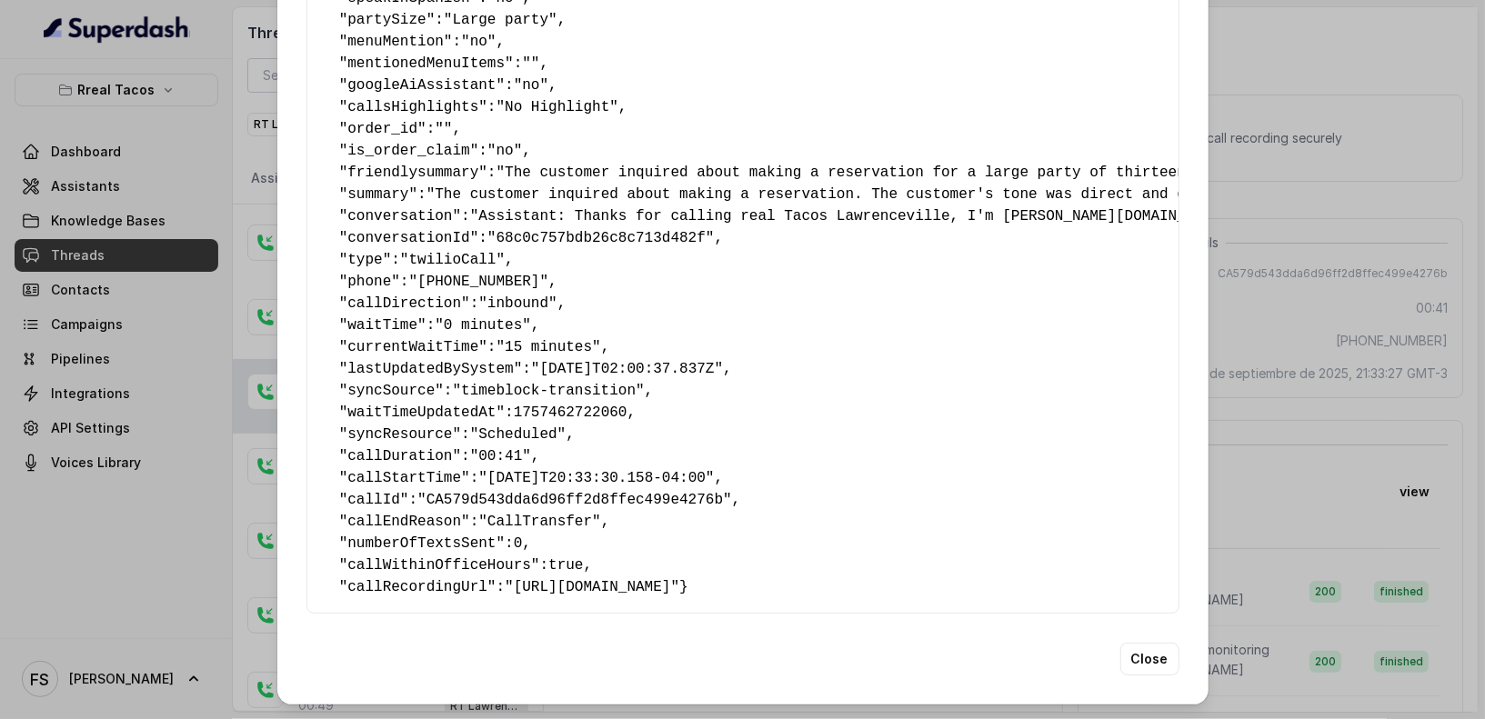
click at [1411, 362] on div "Extracted Data { " textSent? ": "no" , " reasonForSendingText ": "" , " humanTr…" at bounding box center [742, 359] width 1485 height 719
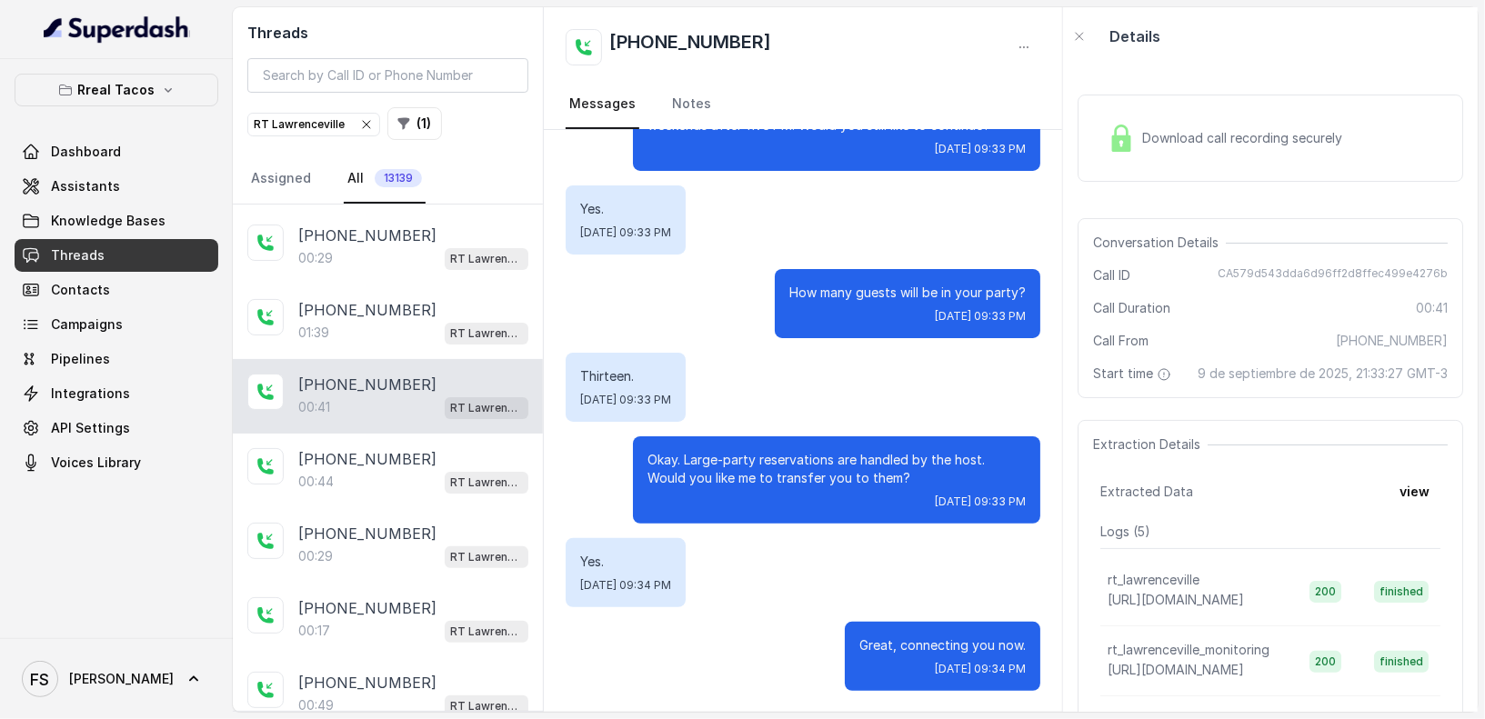
click at [1311, 135] on span "Download call recording securely" at bounding box center [1245, 138] width 207 height 18
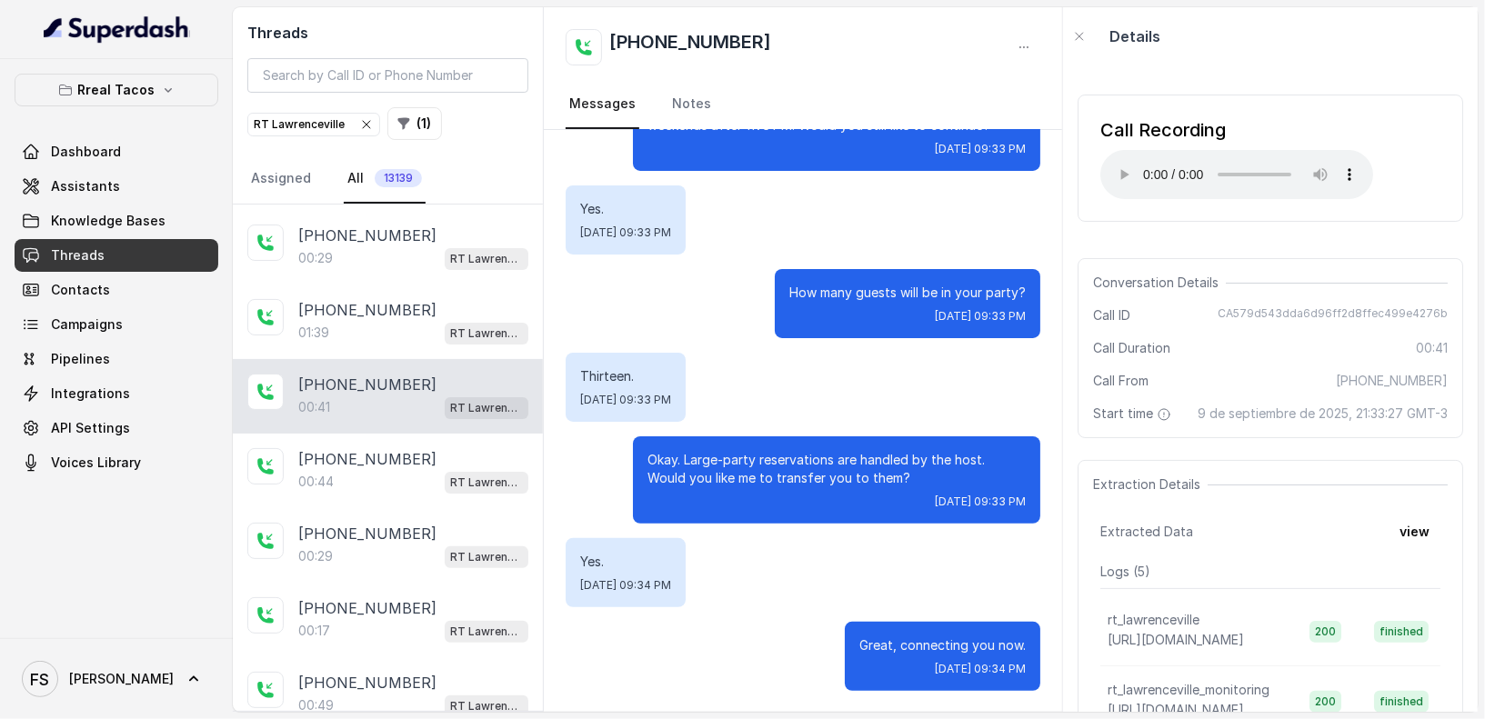
click at [1305, 309] on span "CA579d543dda6d96ff2d8ffec499e4276b" at bounding box center [1333, 315] width 230 height 18
copy span "CA579d543dda6d96ff2d8ffec499e4276b"
